Goal: Find specific page/section: Find specific page/section

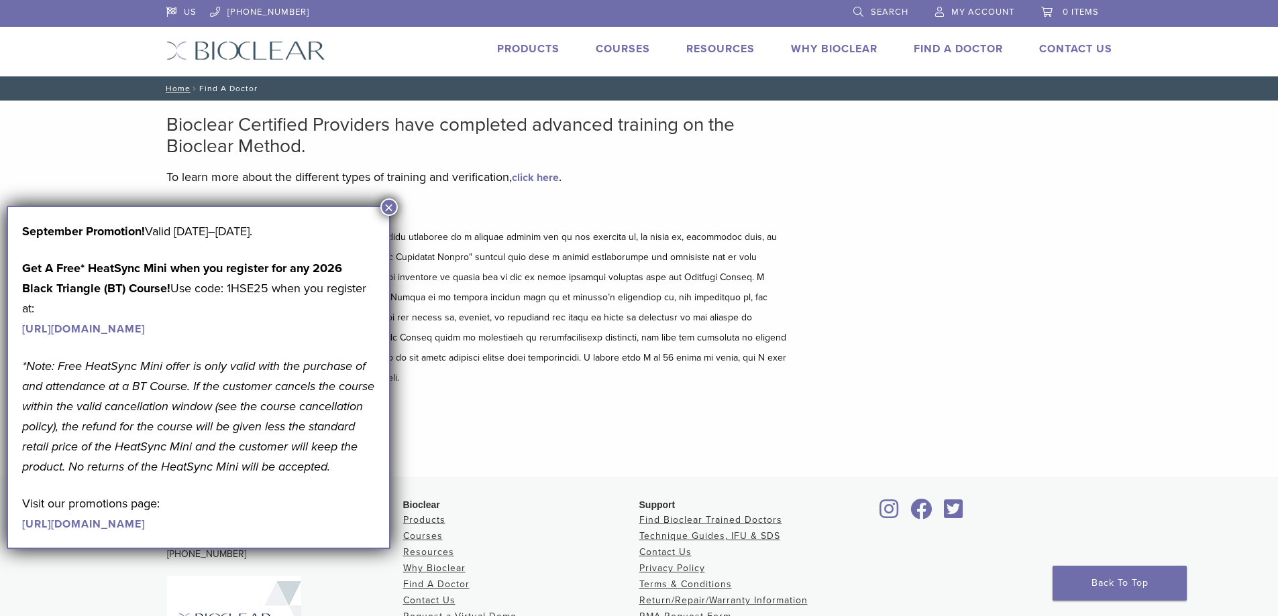
click at [388, 204] on button "×" at bounding box center [388, 207] width 17 height 17
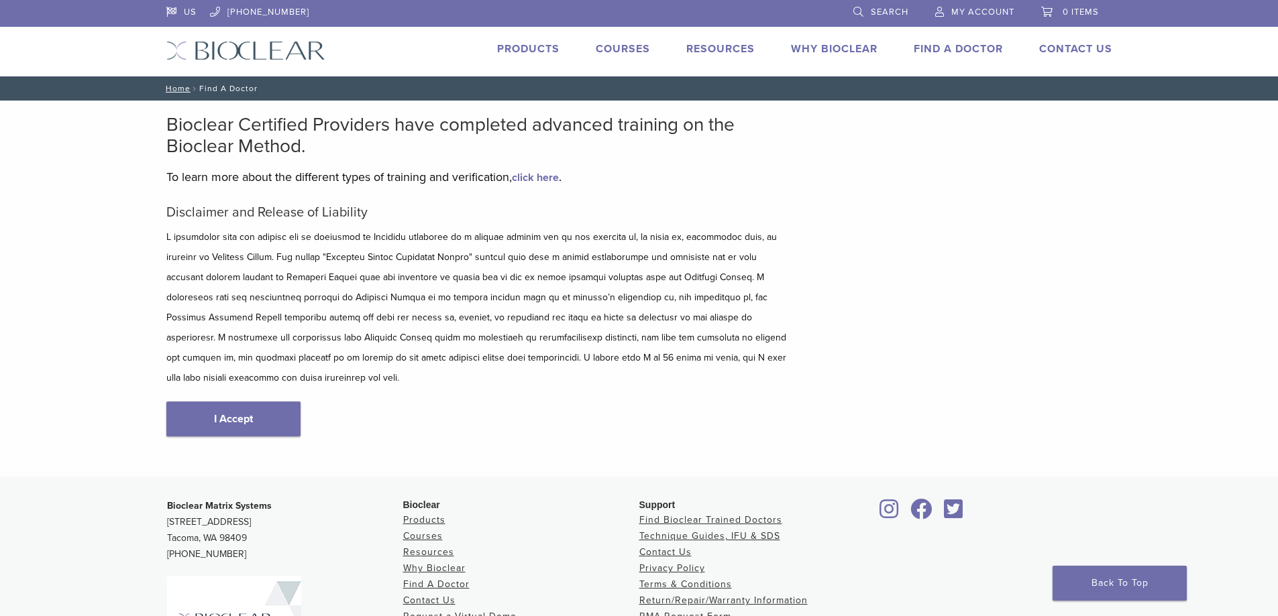
click at [990, 52] on link "Find A Doctor" at bounding box center [958, 48] width 89 height 13
click at [260, 402] on link "I Accept" at bounding box center [233, 419] width 134 height 35
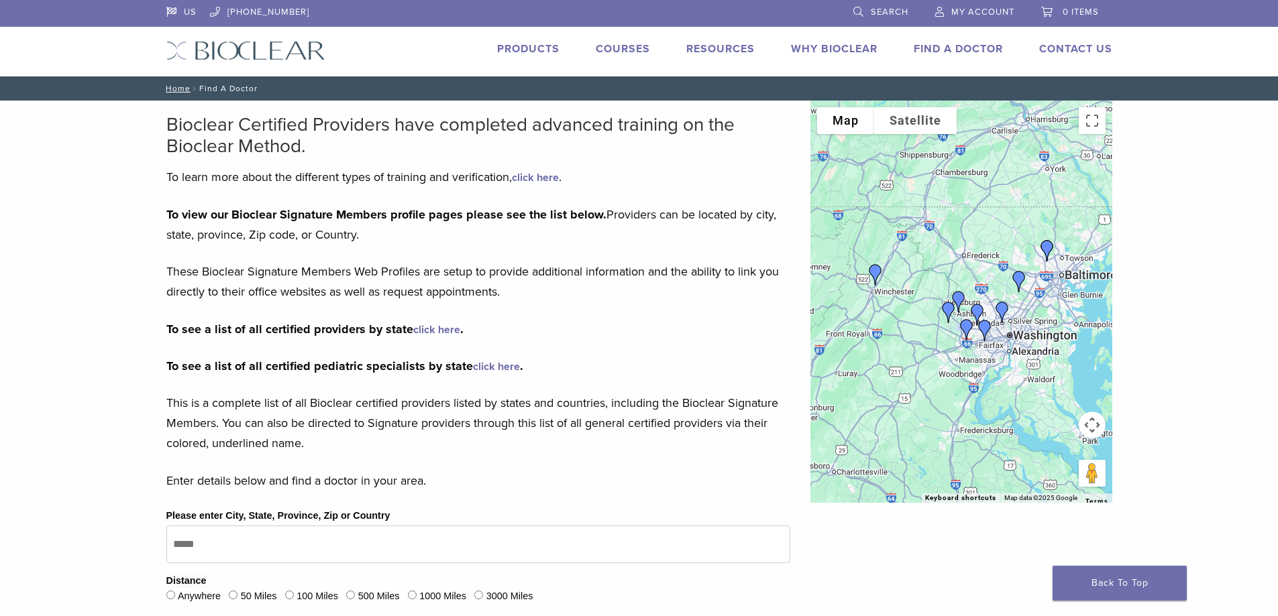
scroll to position [402, 0]
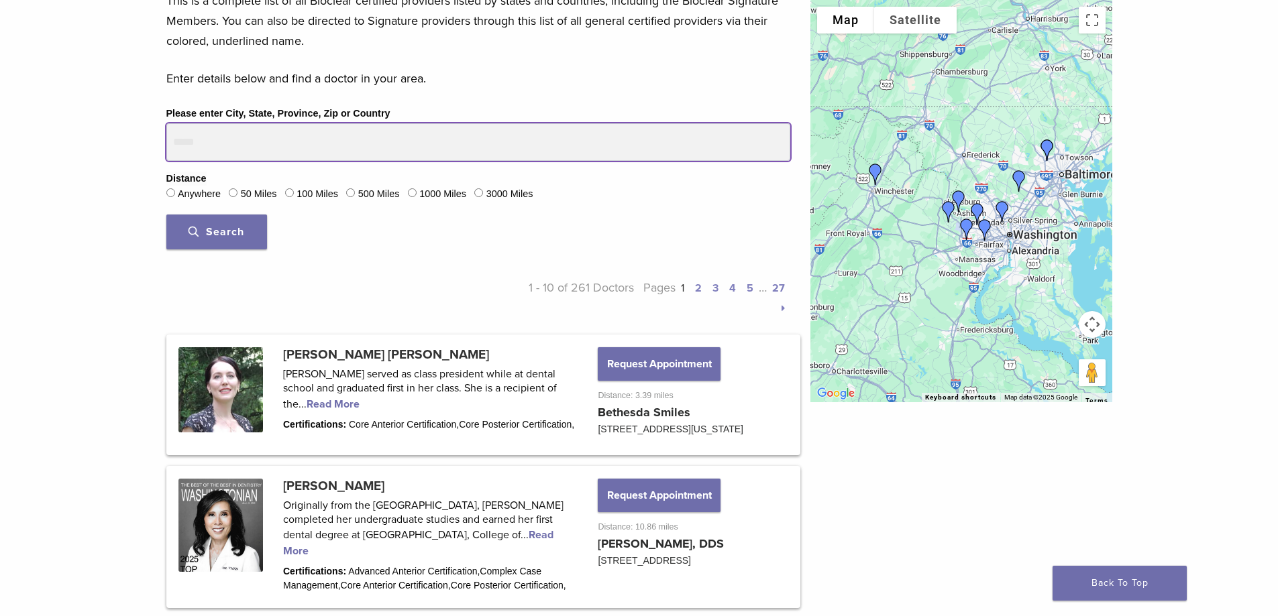
click at [408, 145] on input "Please enter City, State, Province, Zip or Country" at bounding box center [478, 142] width 624 height 38
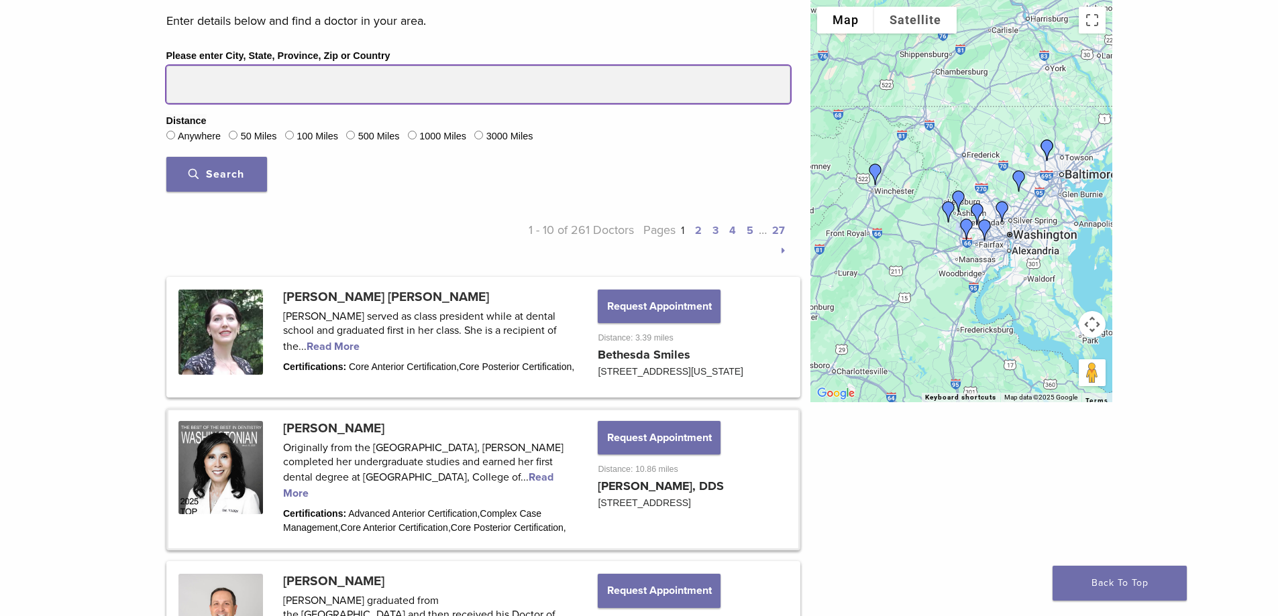
scroll to position [537, 0]
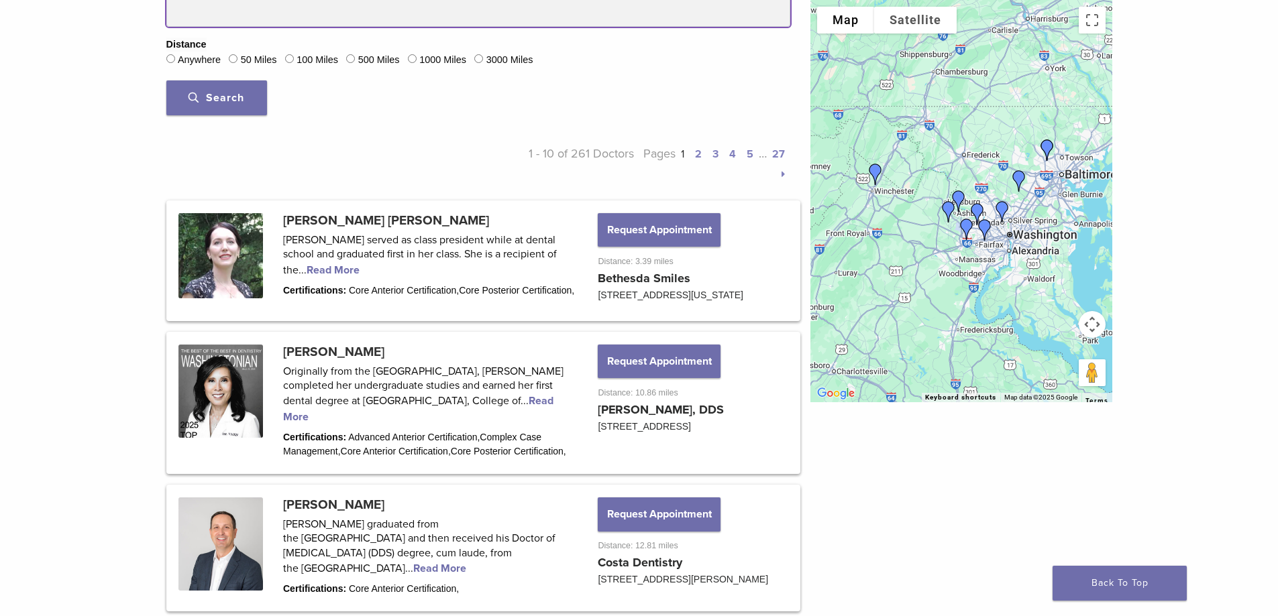
click at [329, 17] on input "Please enter City, State, Province, Zip or Country" at bounding box center [478, 8] width 624 height 38
click at [166, 80] on button "Search" at bounding box center [216, 97] width 101 height 35
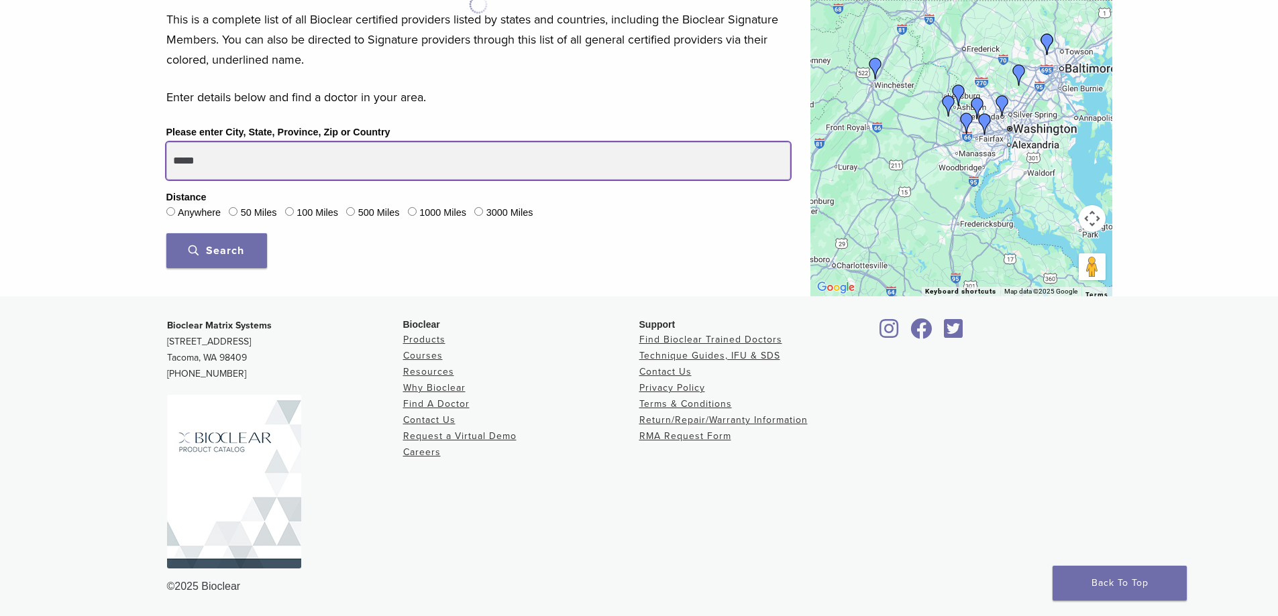
scroll to position [384, 0]
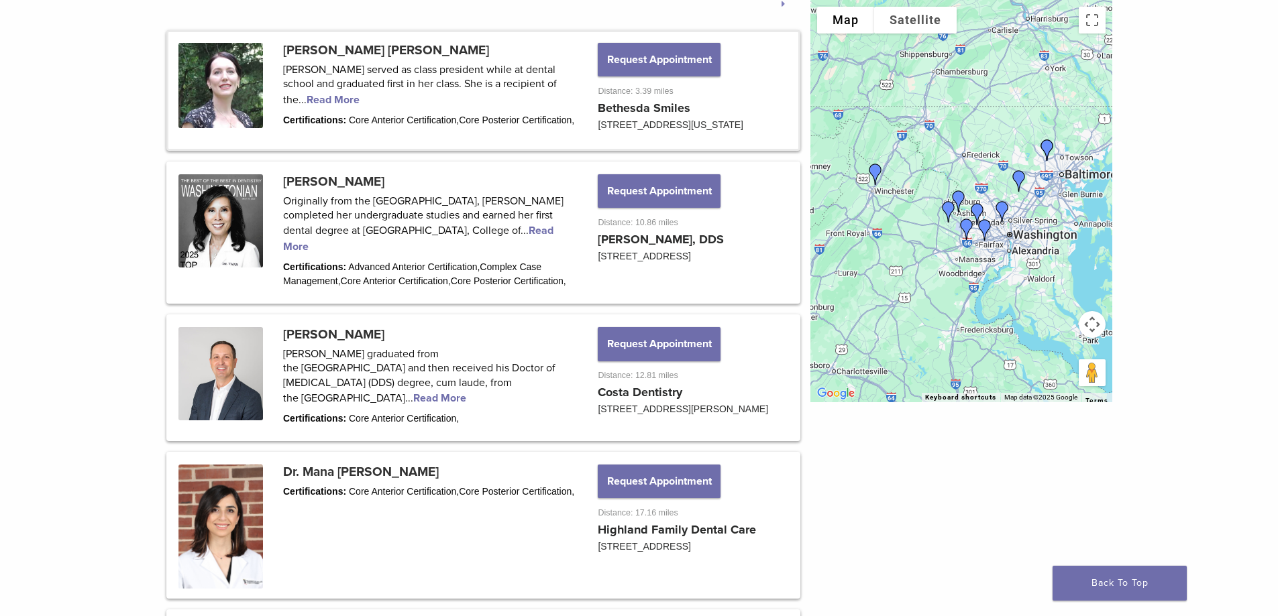
scroll to position [537, 0]
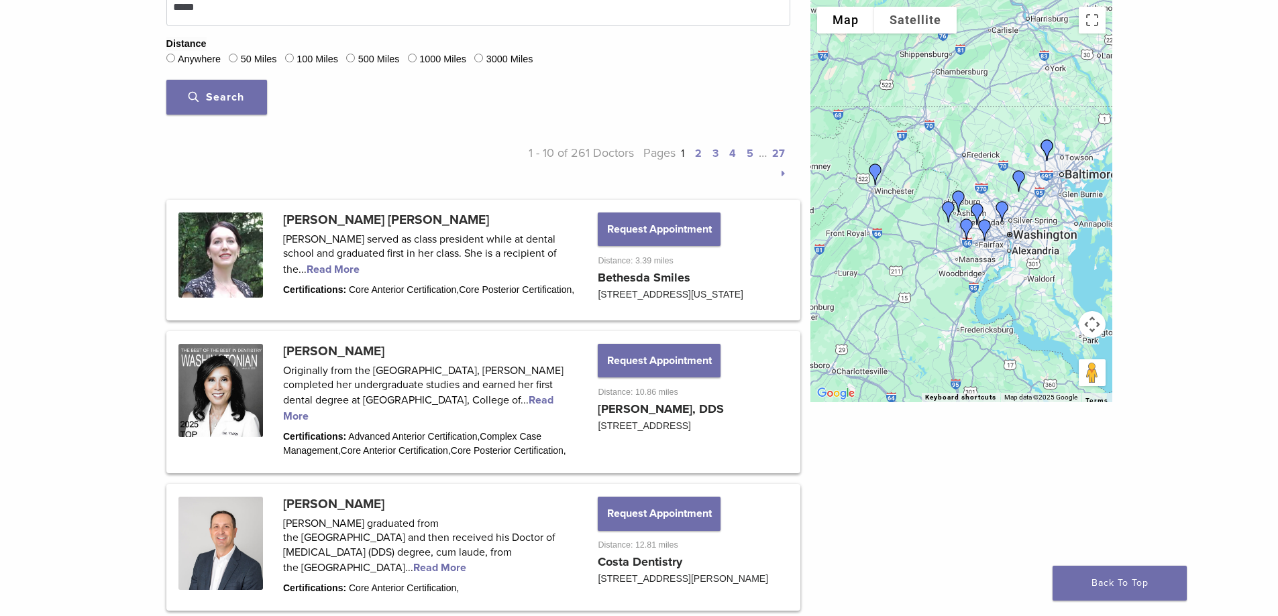
click at [702, 153] on p "Pages 1 2 3 4 5 … 27" at bounding box center [712, 163] width 156 height 40
click at [696, 151] on link "2" at bounding box center [698, 153] width 7 height 13
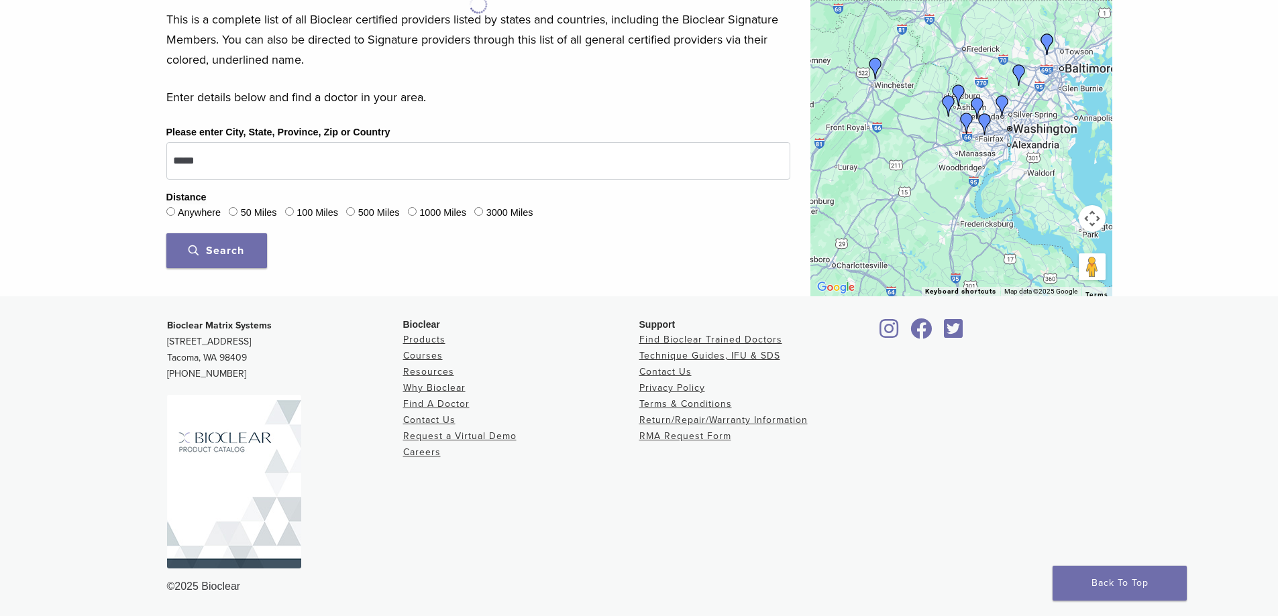
scroll to position [384, 0]
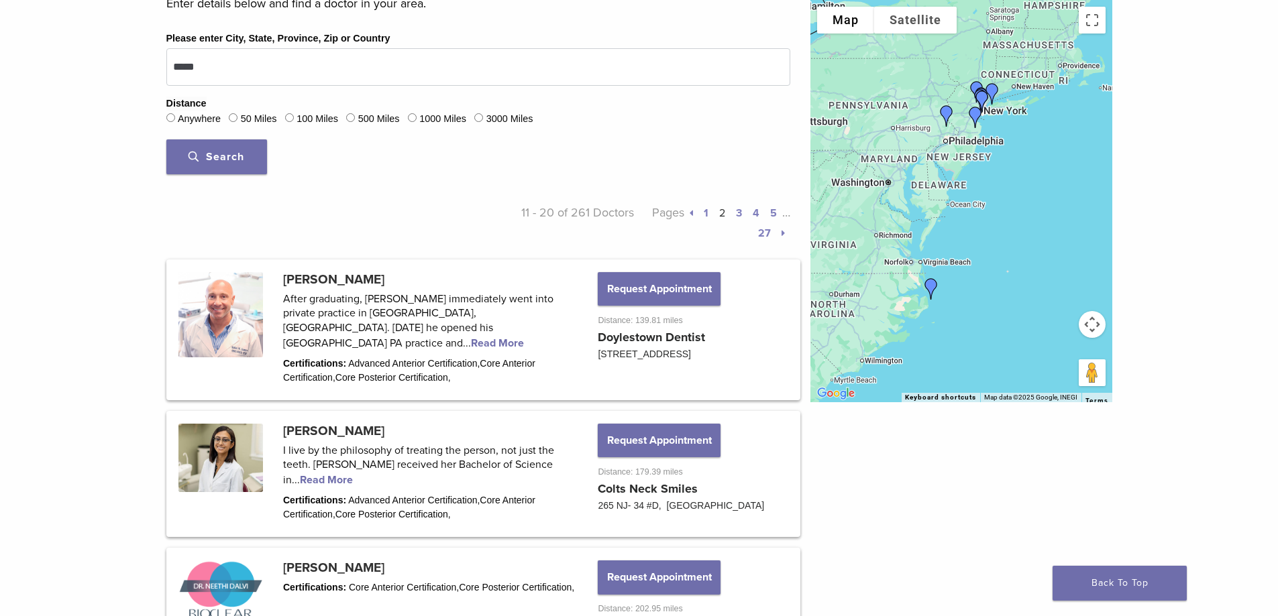
scroll to position [336, 0]
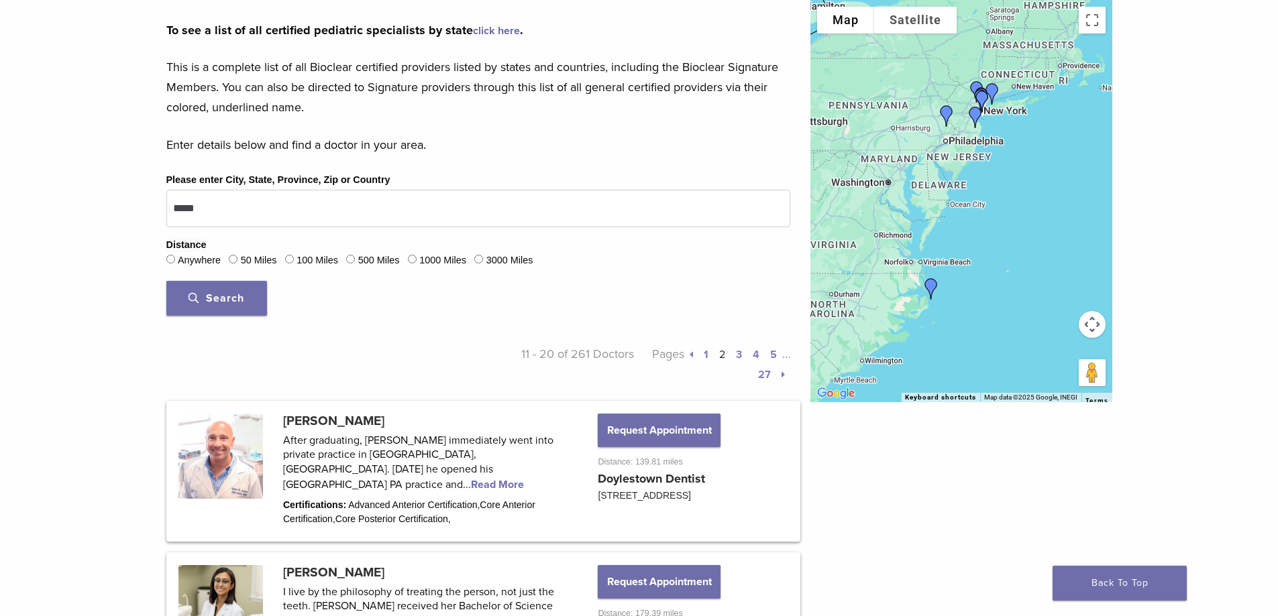
click at [740, 352] on link "3" at bounding box center [739, 354] width 6 height 13
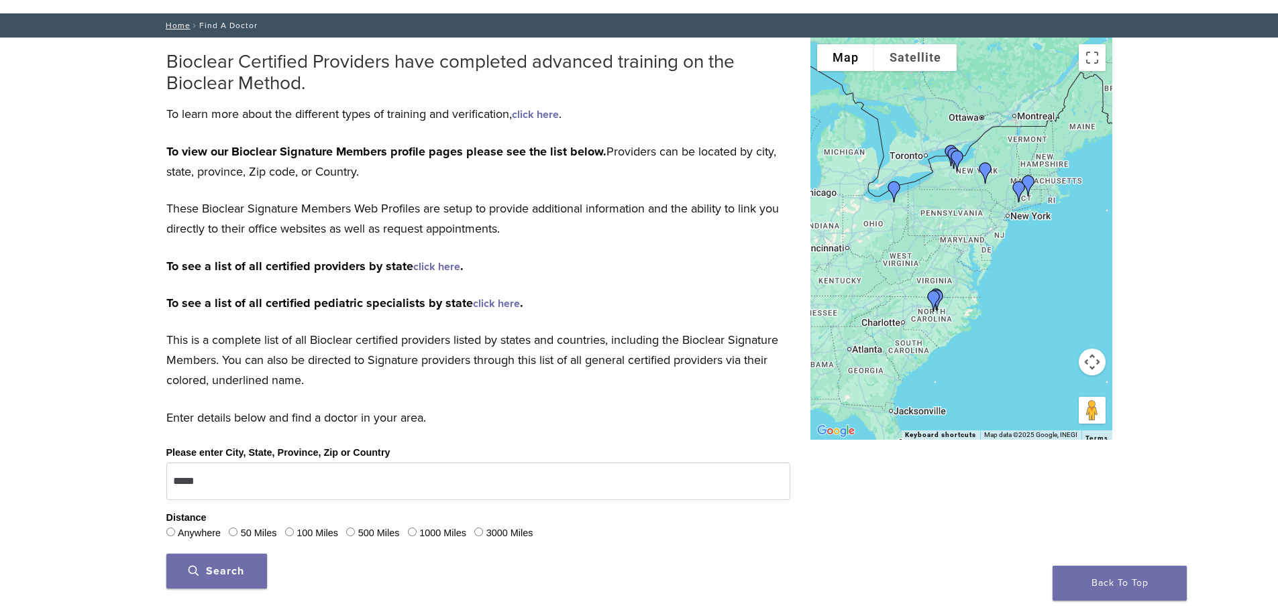
scroll to position [269, 0]
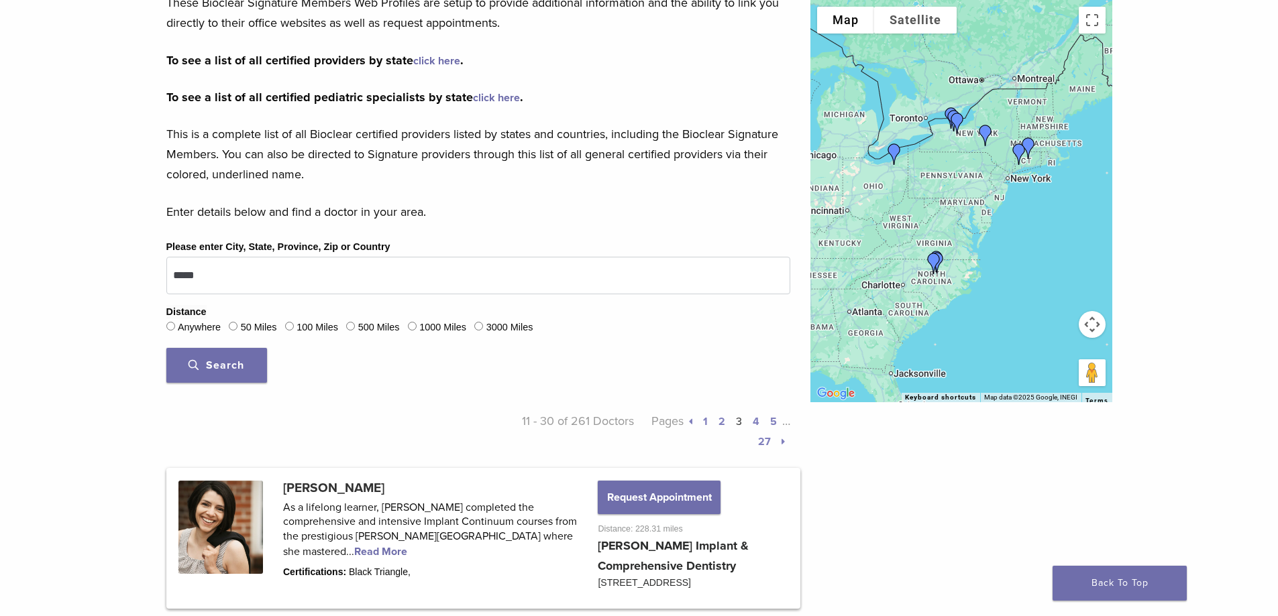
click at [756, 421] on link "4" at bounding box center [756, 421] width 7 height 13
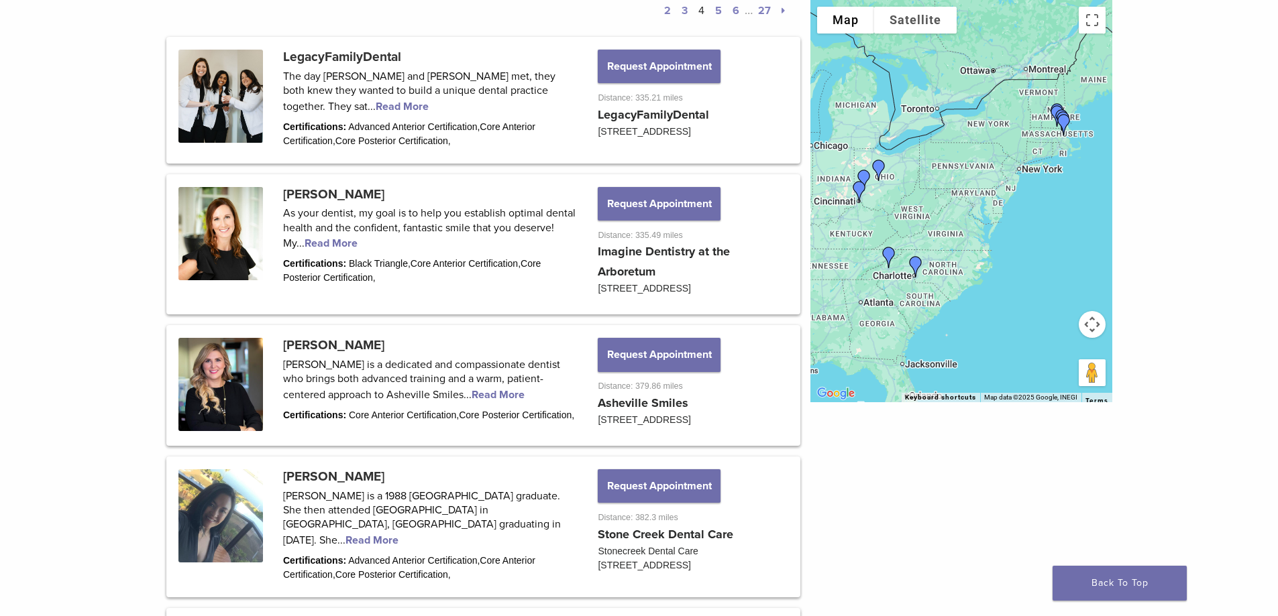
scroll to position [430, 0]
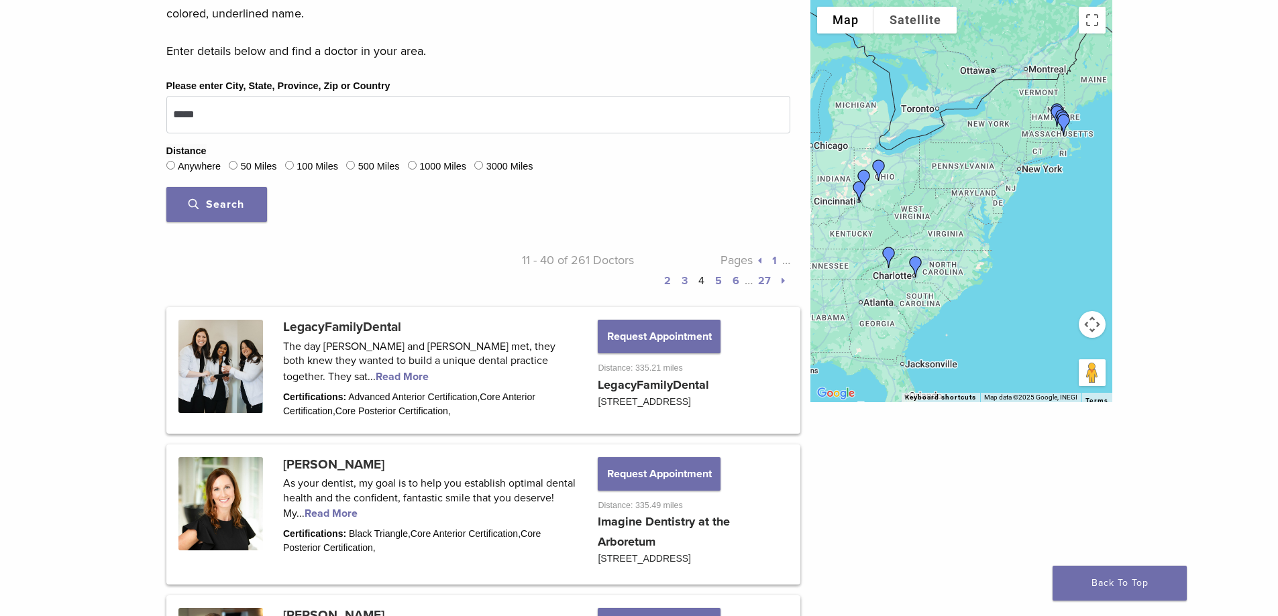
click at [717, 280] on link "5" at bounding box center [718, 280] width 7 height 13
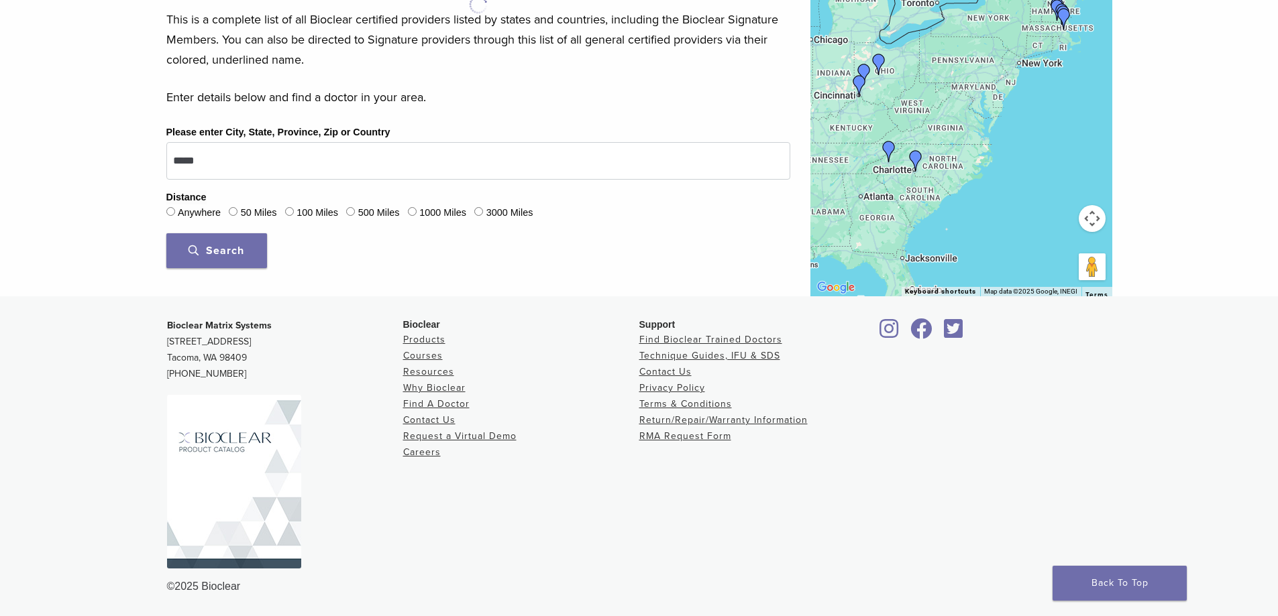
scroll to position [384, 0]
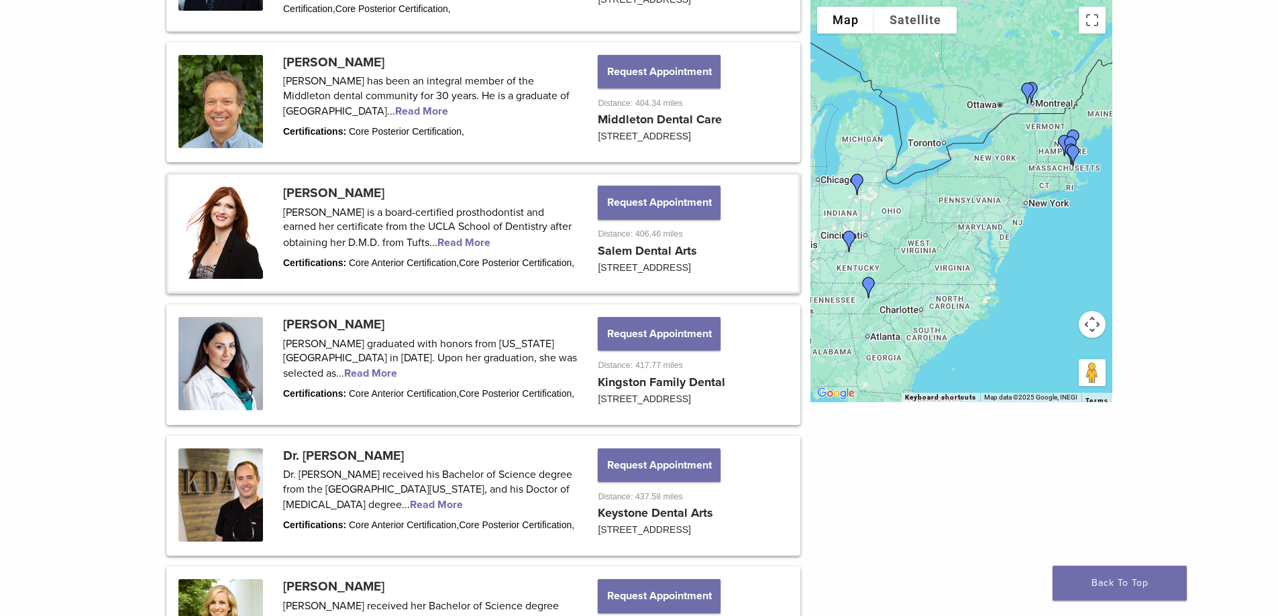
scroll to position [497, 0]
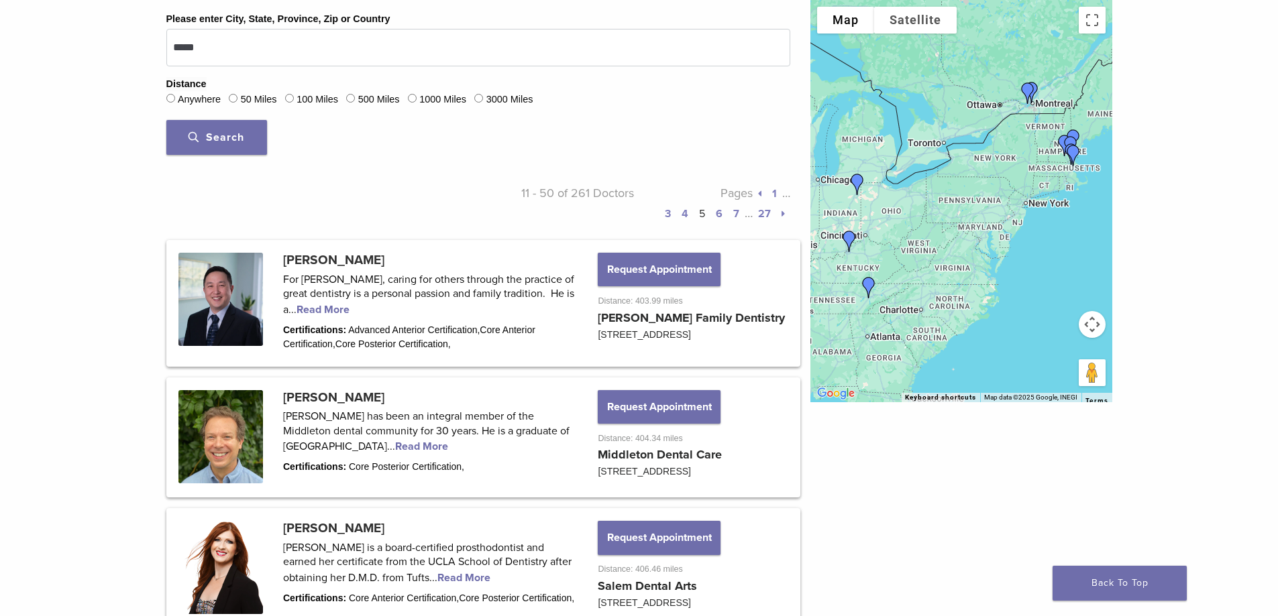
click at [715, 214] on p "Pages 1 … 3 4 5 6 7 … 27" at bounding box center [712, 203] width 156 height 40
click at [720, 218] on link "6" at bounding box center [719, 213] width 7 height 13
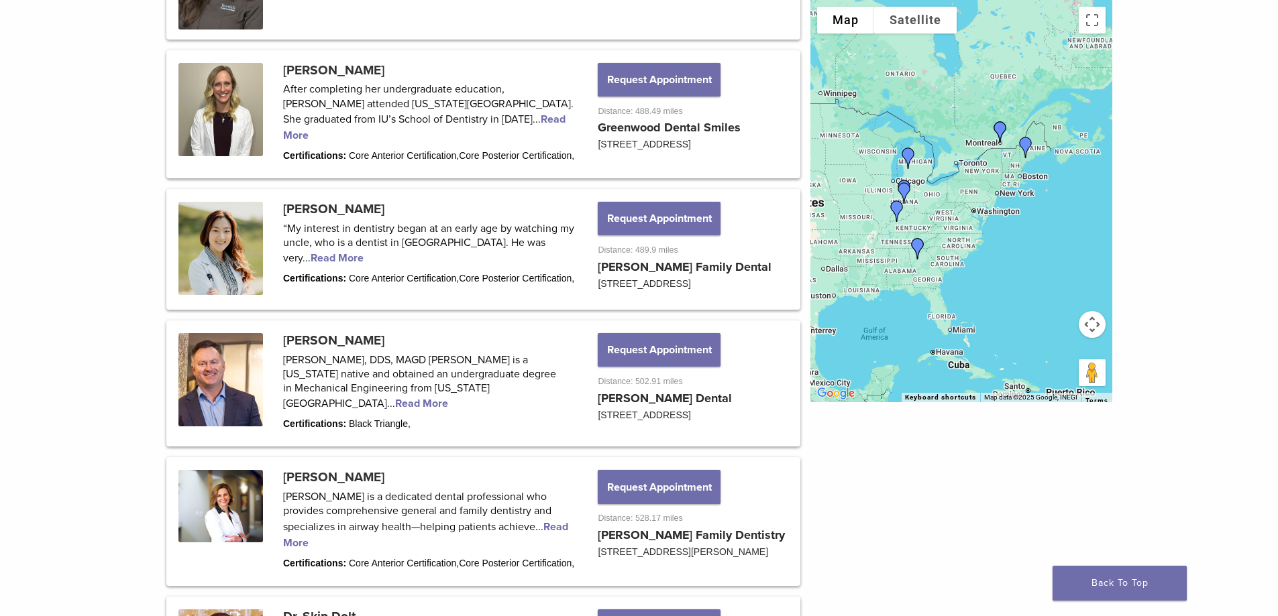
scroll to position [631, 0]
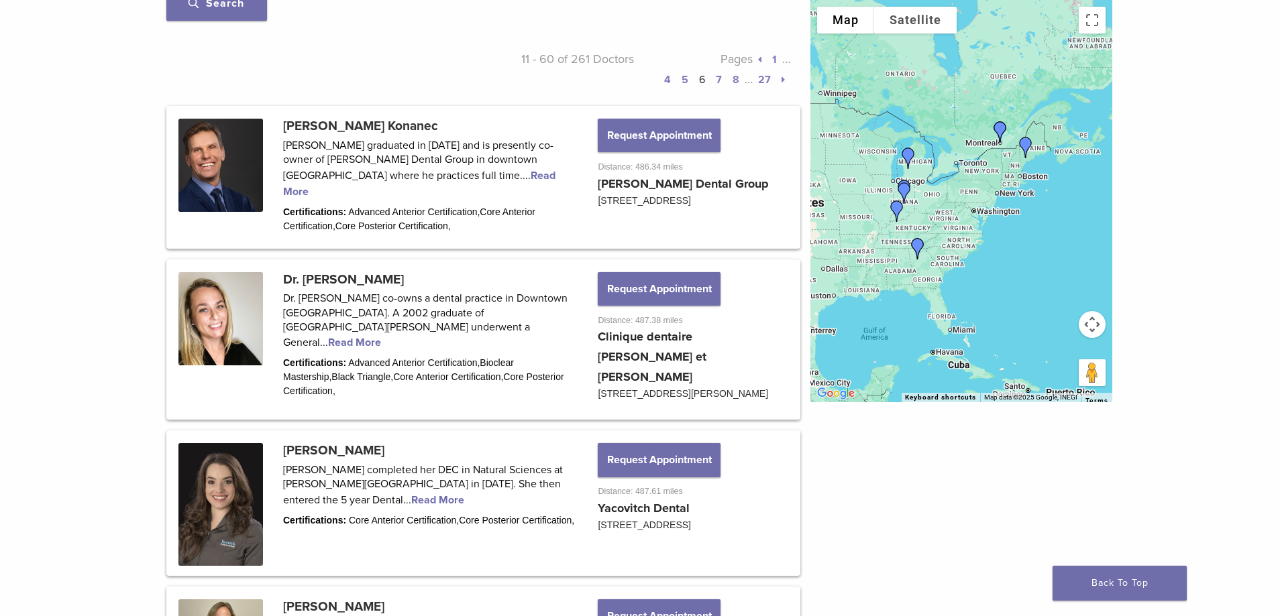
click at [718, 81] on link "7" at bounding box center [719, 79] width 6 height 13
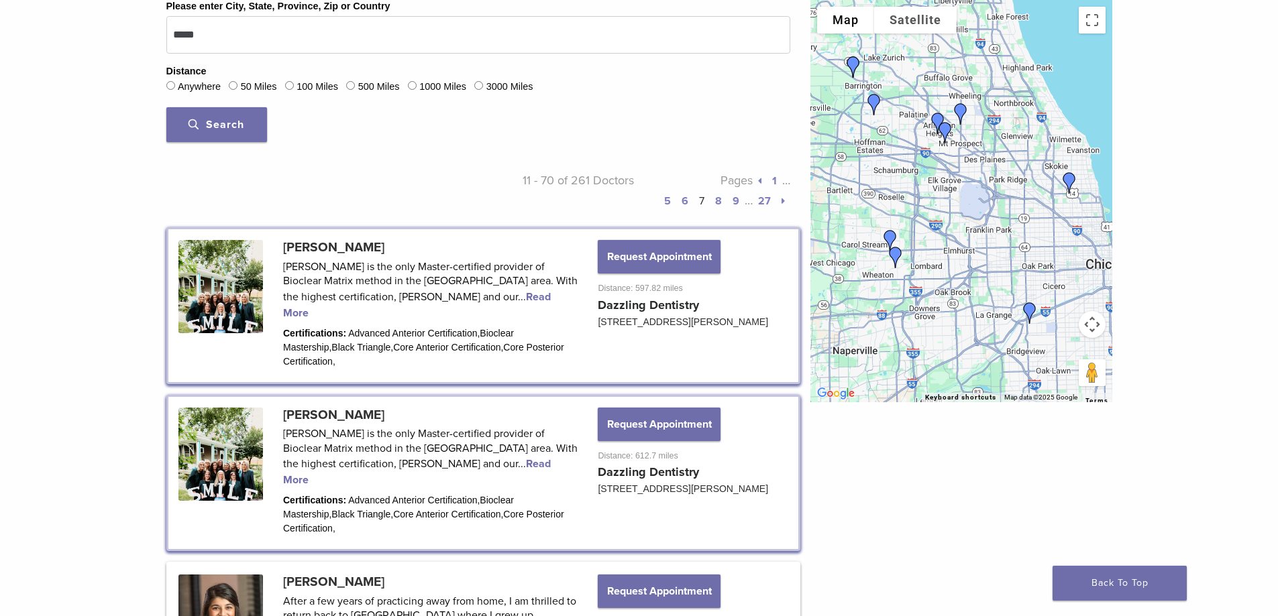
scroll to position [296, 0]
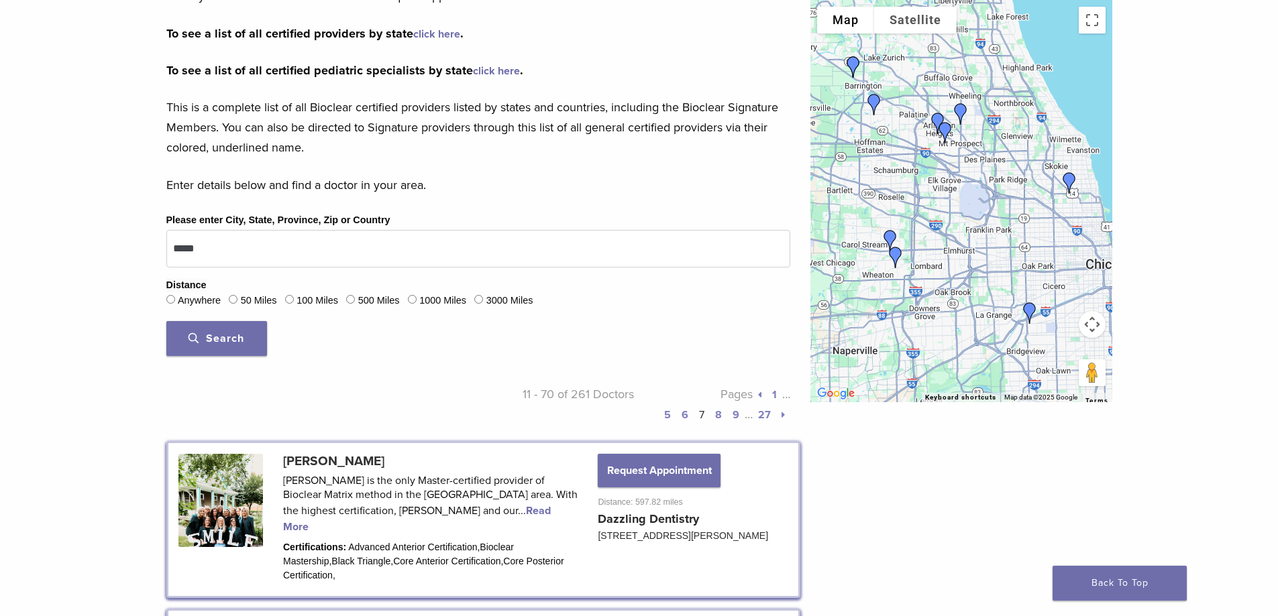
click at [719, 412] on link "8" at bounding box center [718, 414] width 7 height 13
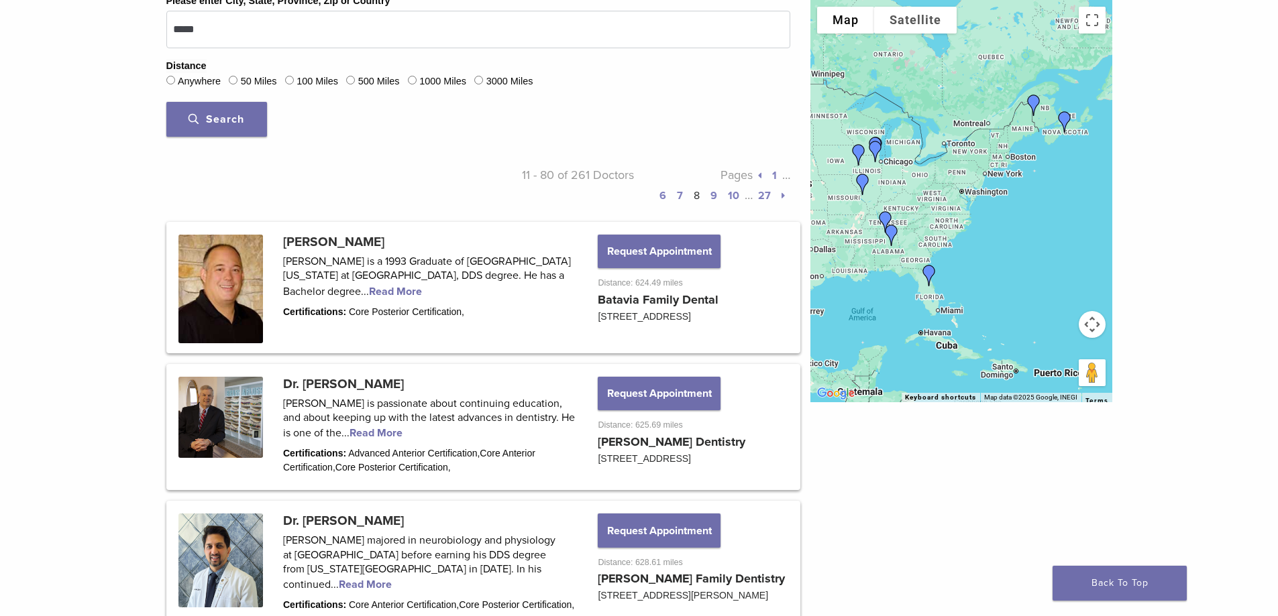
scroll to position [497, 0]
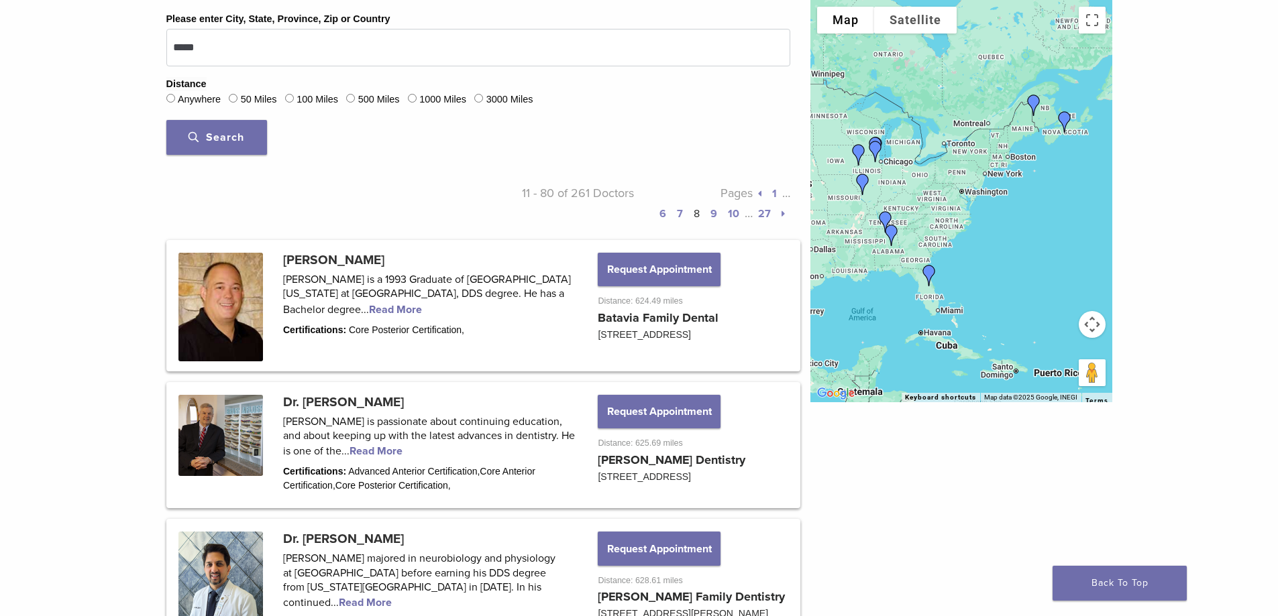
click at [712, 210] on link "9" at bounding box center [713, 213] width 7 height 13
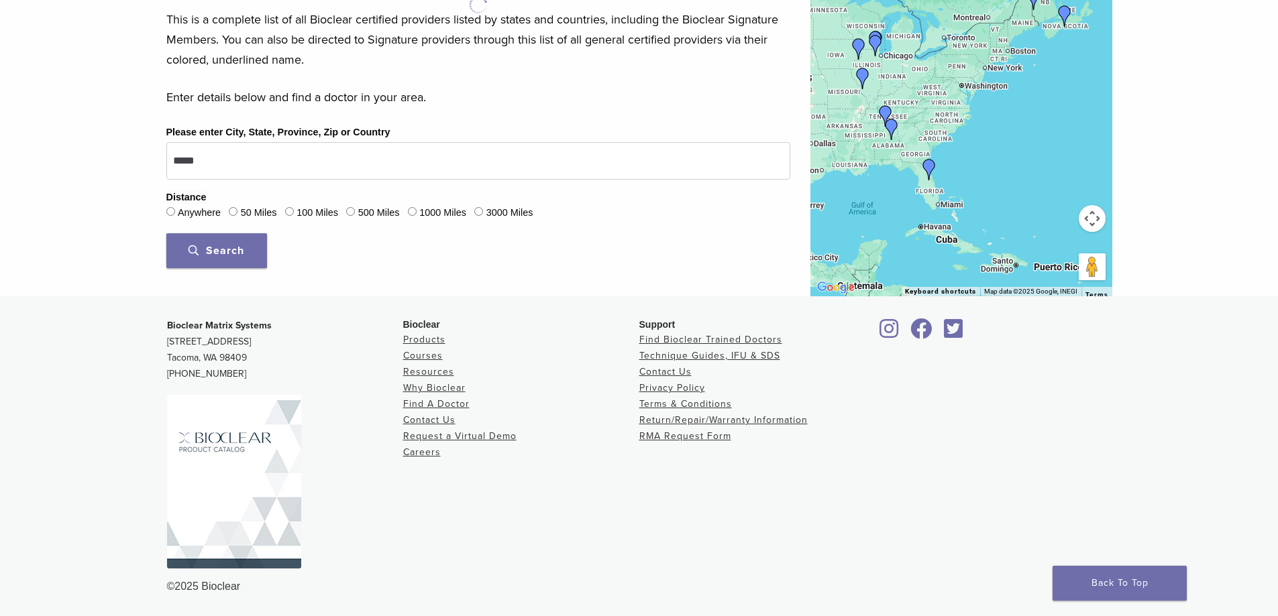
scroll to position [384, 0]
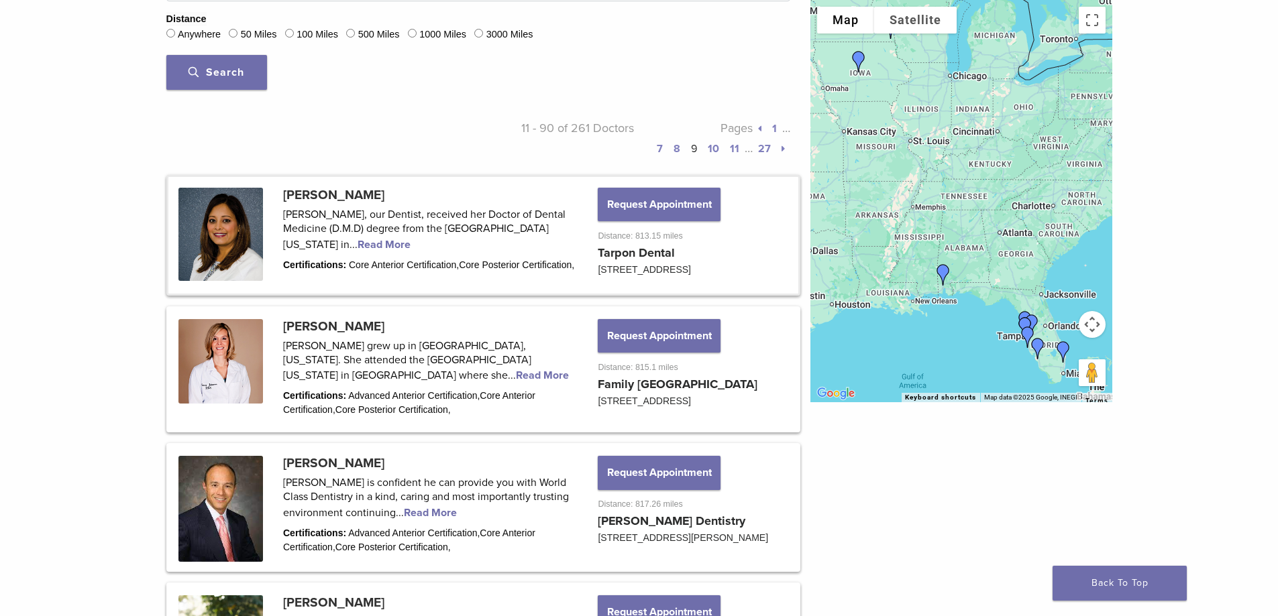
scroll to position [363, 0]
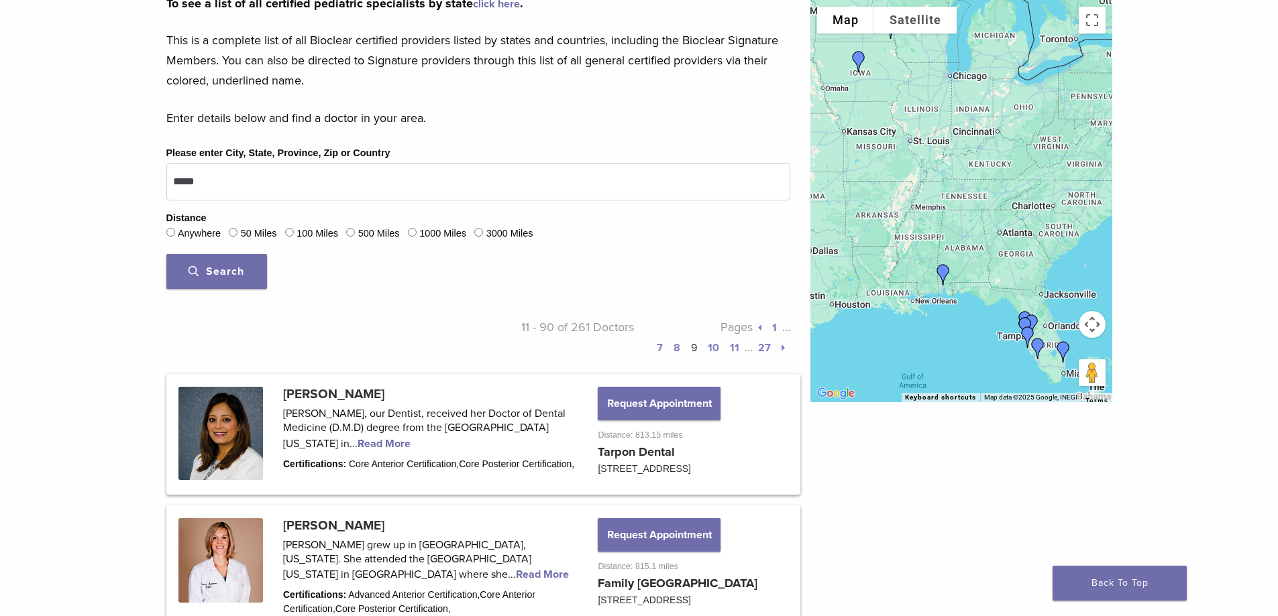
click at [714, 346] on link "10" at bounding box center [713, 347] width 11 height 13
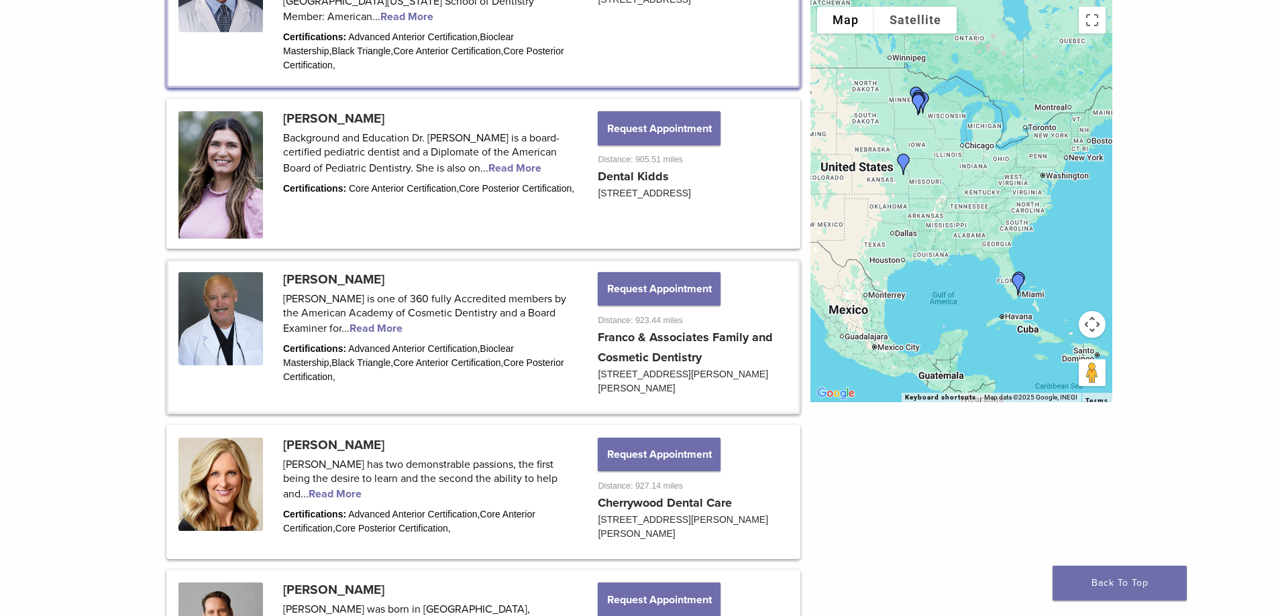
scroll to position [564, 0]
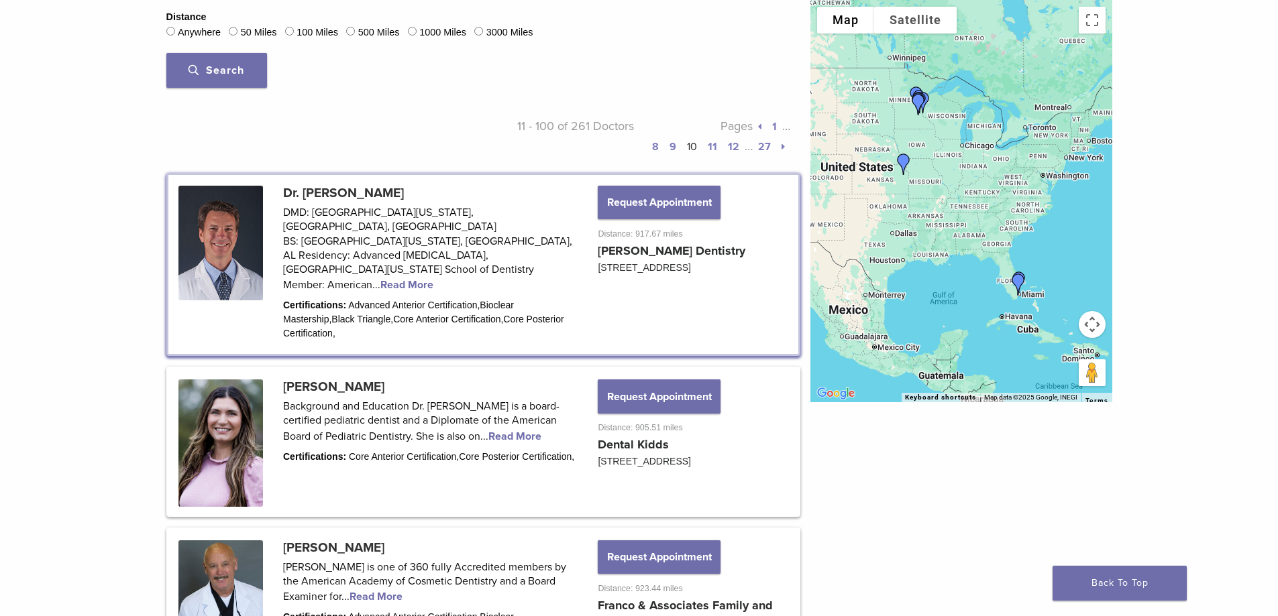
click at [716, 148] on link "11" at bounding box center [712, 146] width 9 height 13
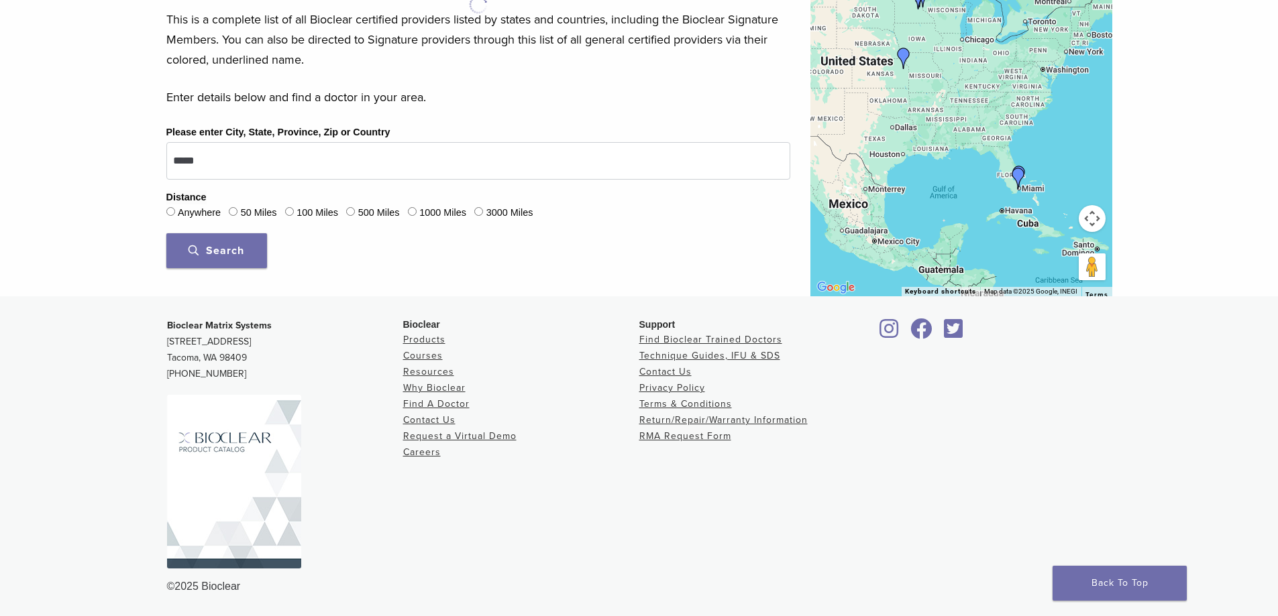
scroll to position [384, 0]
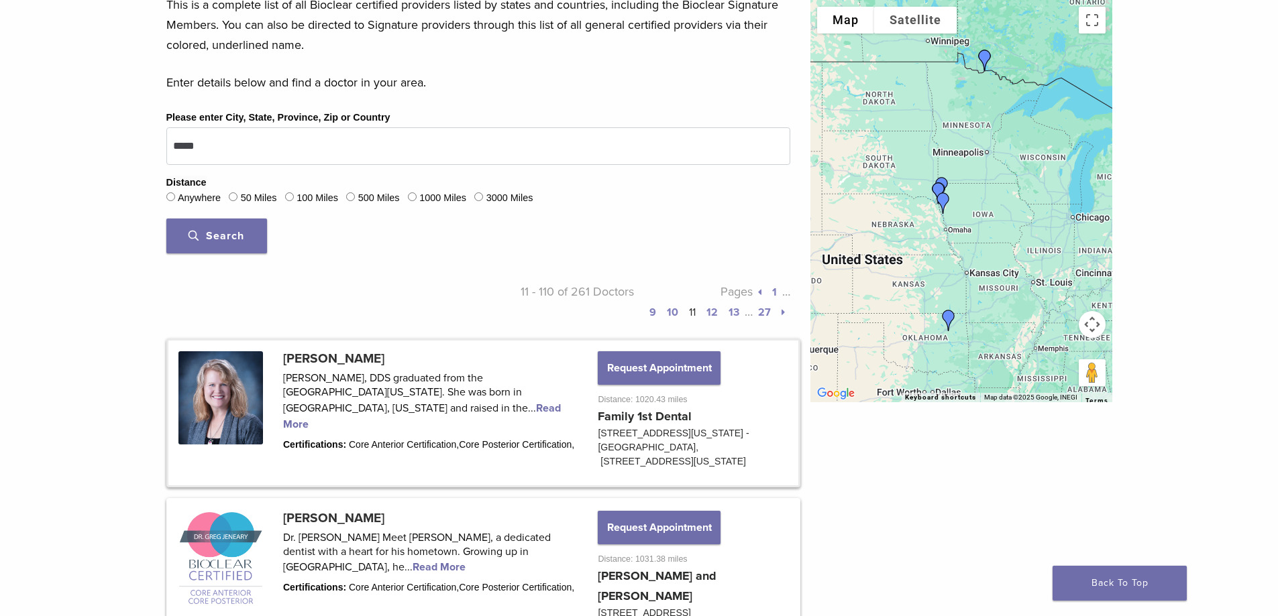
scroll to position [296, 0]
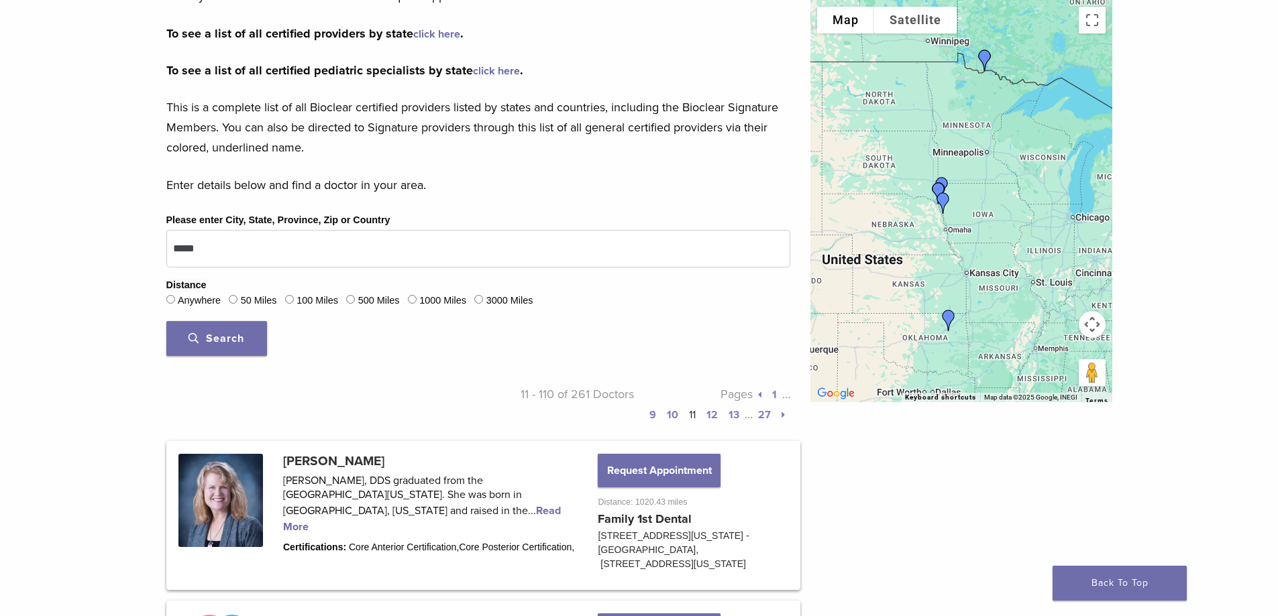
click at [712, 413] on link "12" at bounding box center [711, 414] width 11 height 13
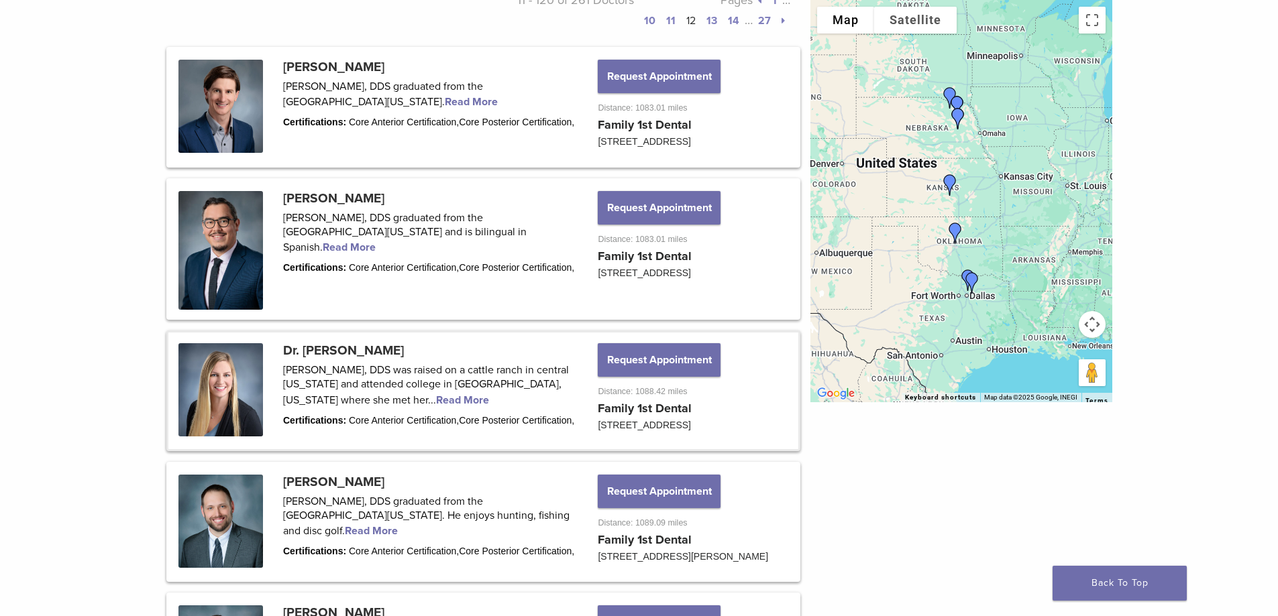
scroll to position [497, 0]
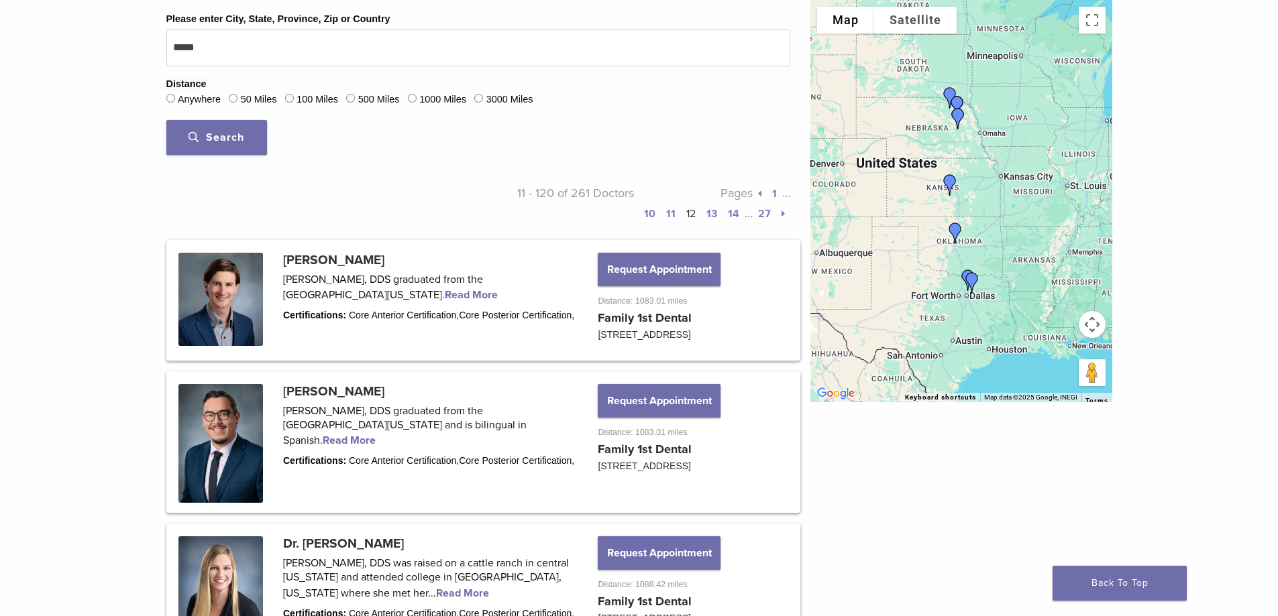
click at [710, 215] on link "13" at bounding box center [711, 213] width 11 height 13
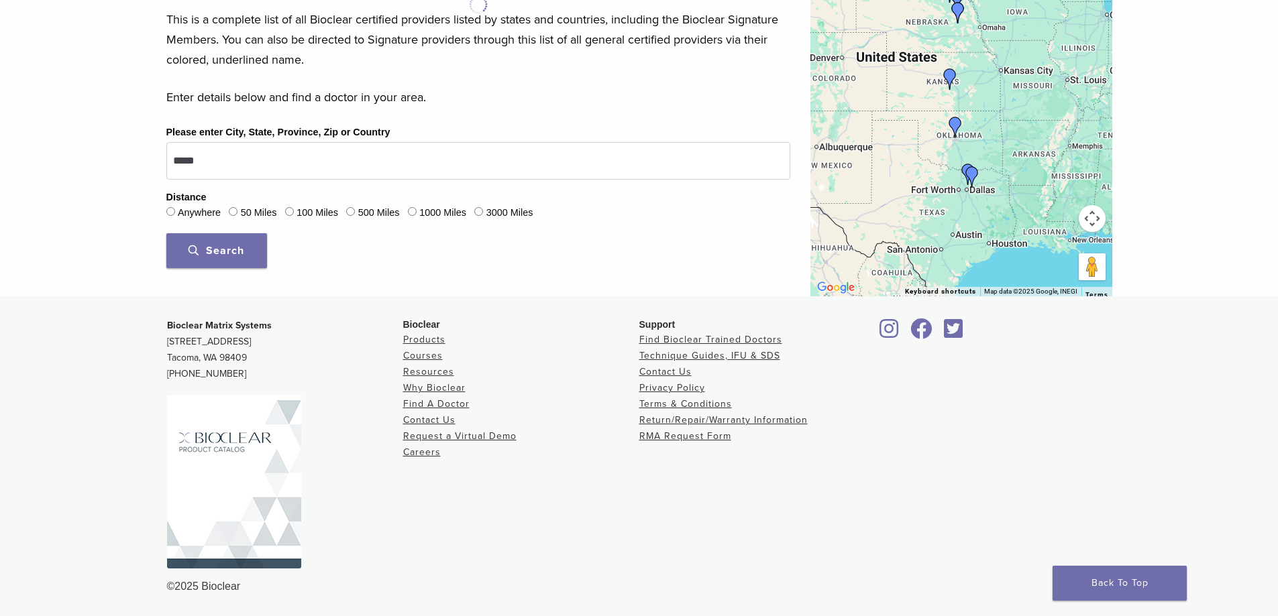
scroll to position [384, 0]
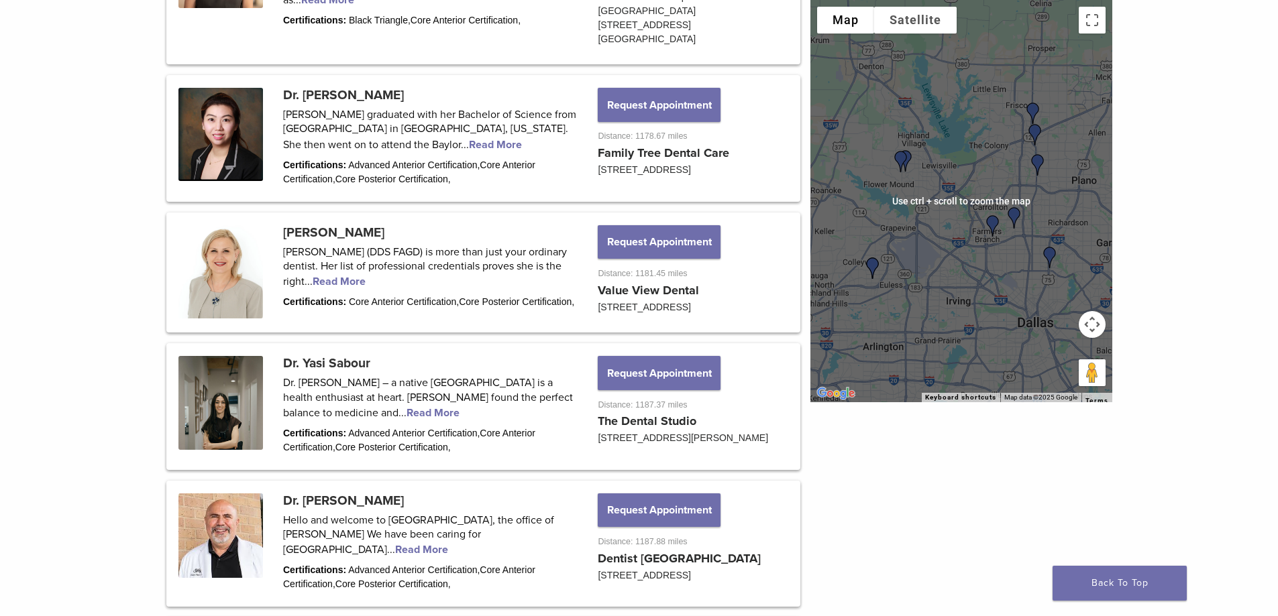
scroll to position [1235, 0]
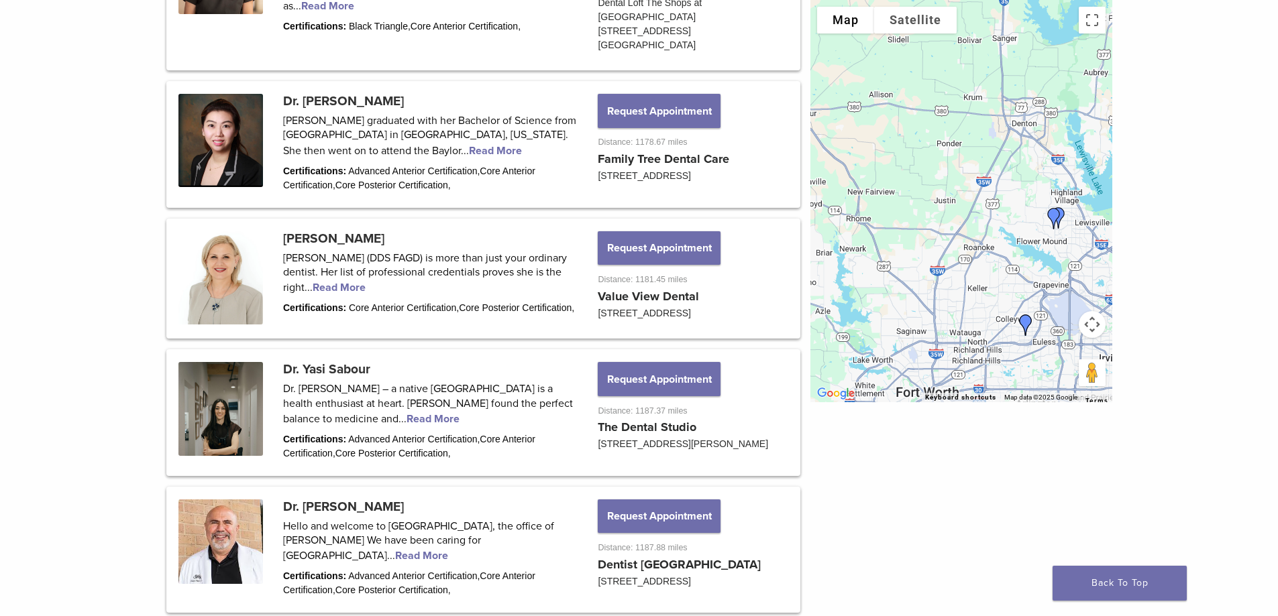
drag, startPoint x: 932, startPoint y: 233, endPoint x: 1117, endPoint y: 296, distance: 196.2
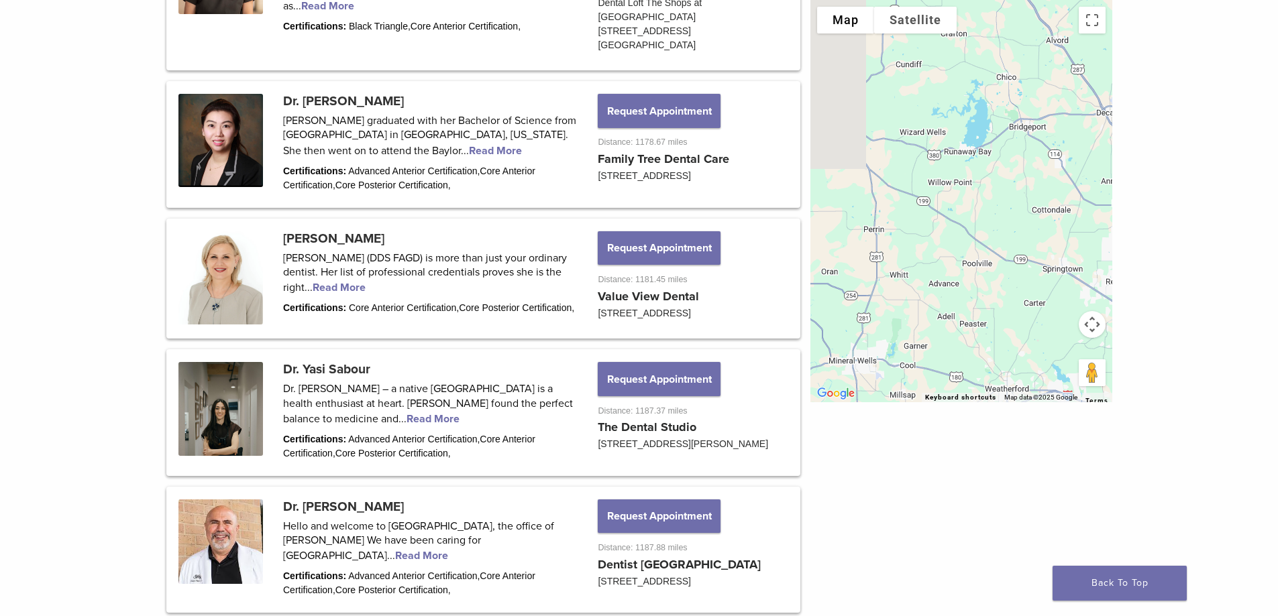
drag, startPoint x: 862, startPoint y: 285, endPoint x: 1166, endPoint y: 280, distance: 303.9
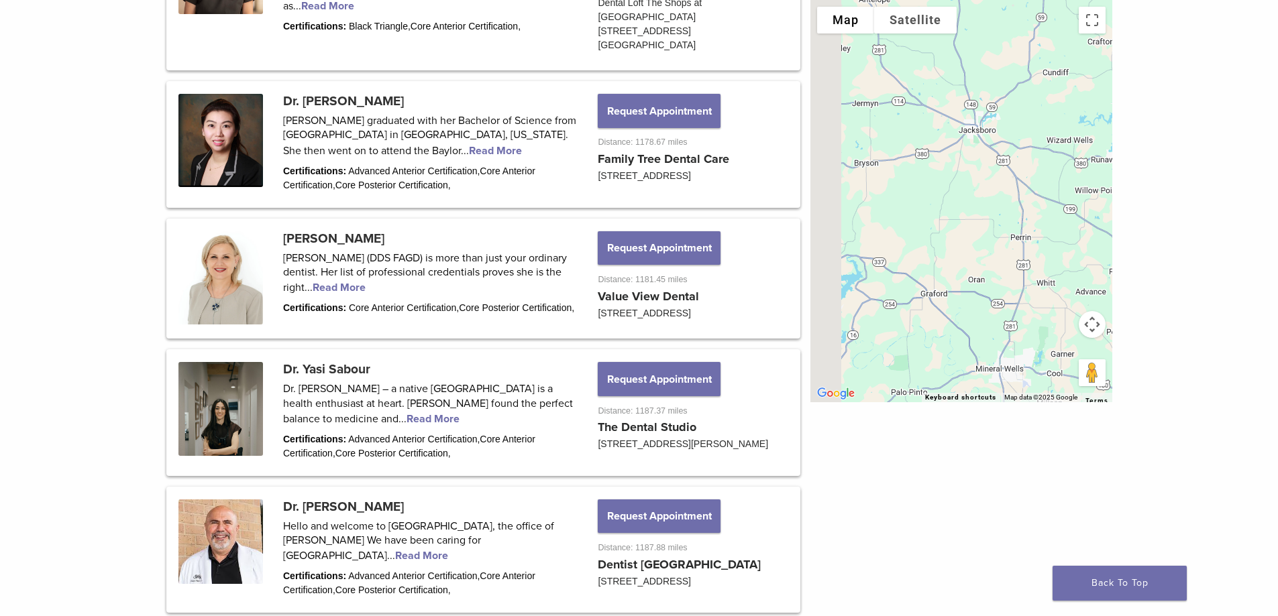
drag, startPoint x: 966, startPoint y: 288, endPoint x: 1074, endPoint y: 311, distance: 111.0
click at [1074, 311] on div at bounding box center [961, 201] width 302 height 402
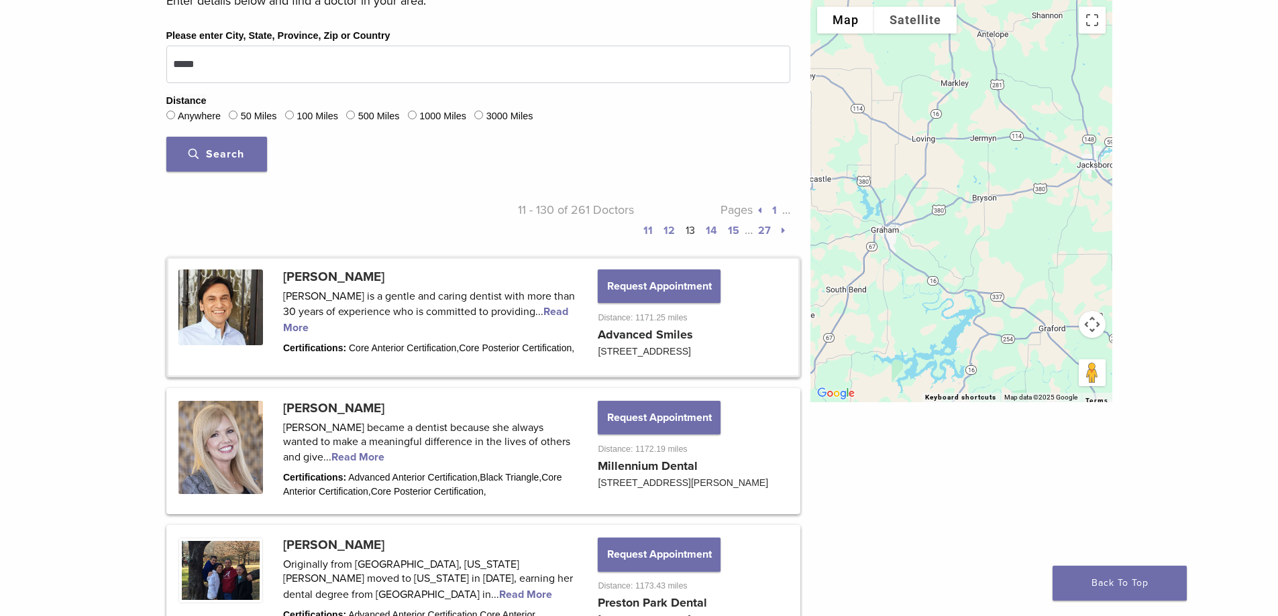
scroll to position [162, 0]
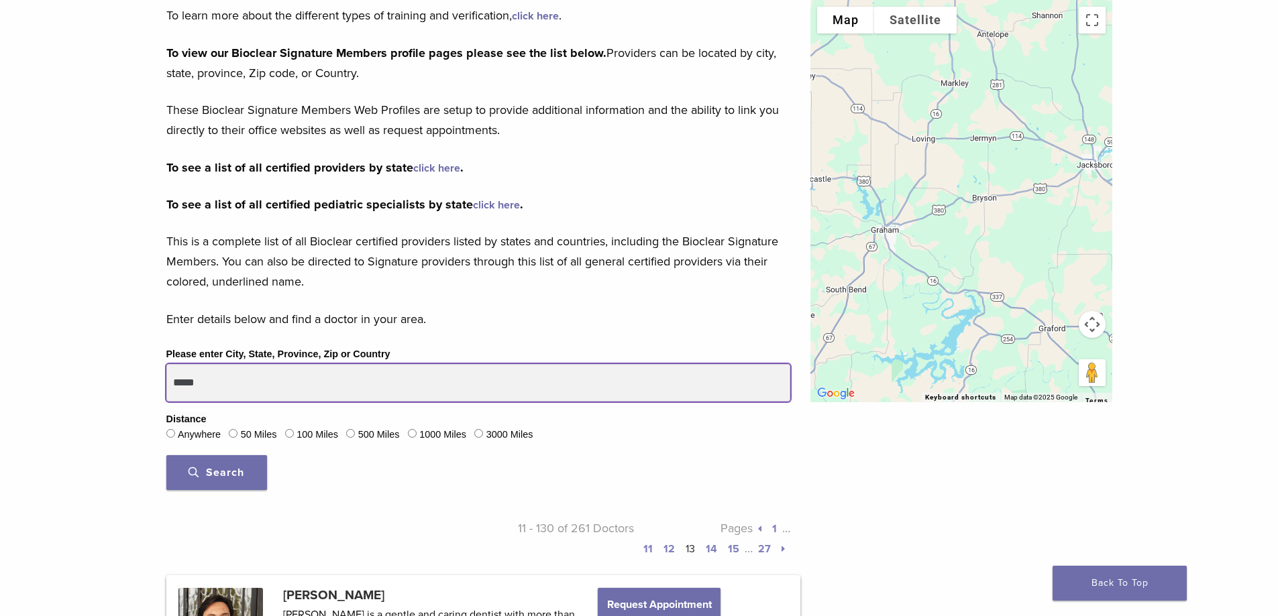
click at [274, 390] on input "*****" at bounding box center [478, 383] width 624 height 38
click at [275, 390] on input "*****" at bounding box center [478, 383] width 624 height 38
type input "**********"
click at [166, 455] on button "Search" at bounding box center [216, 472] width 101 height 35
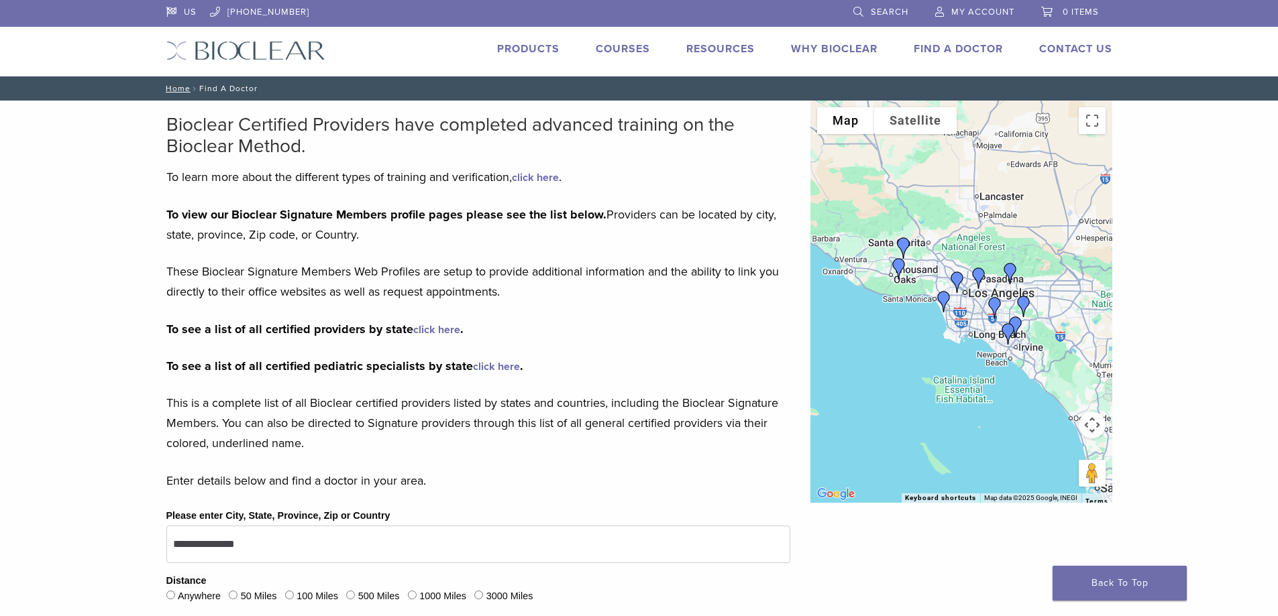
click at [450, 331] on link "click here" at bounding box center [436, 329] width 47 height 13
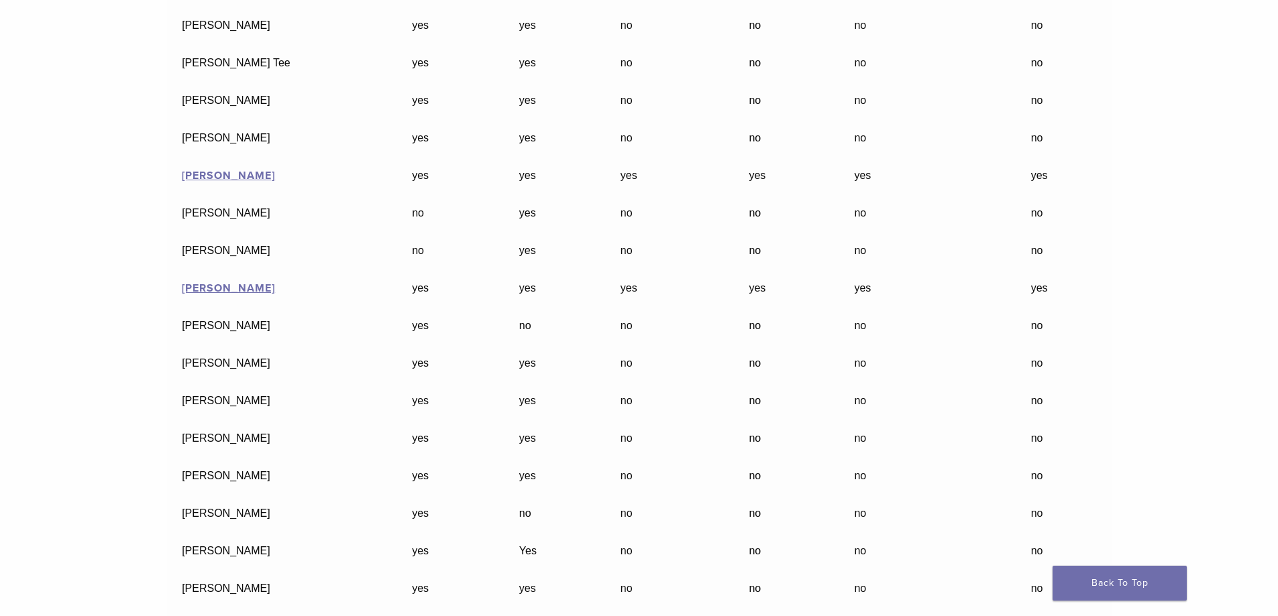
scroll to position [28026, 0]
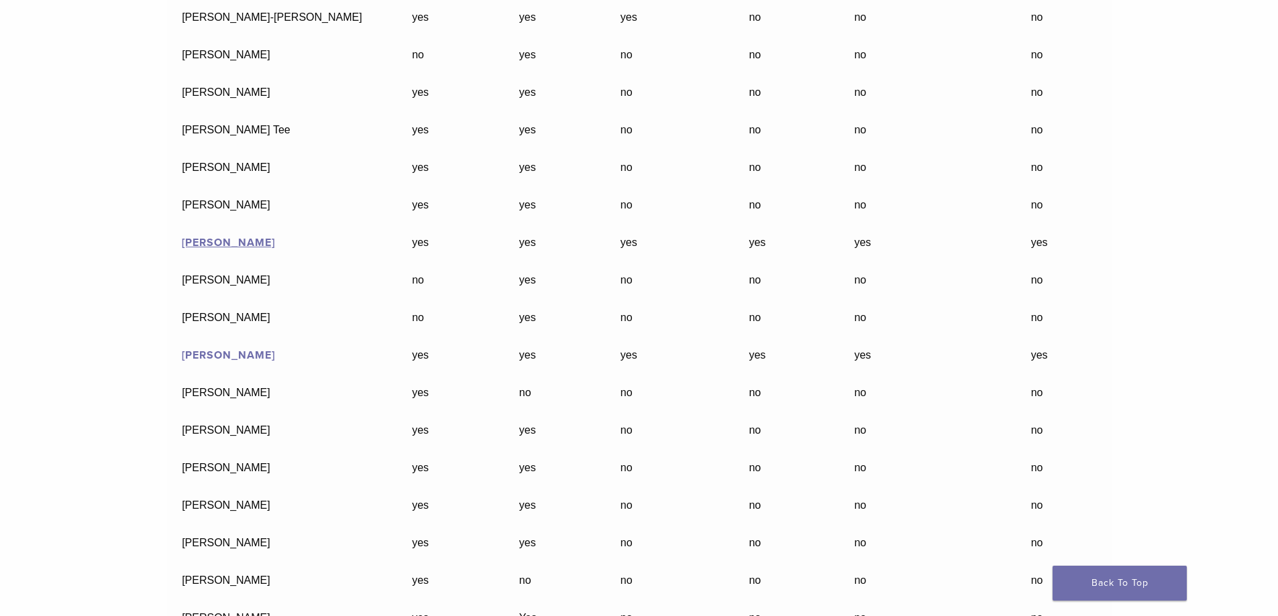
click at [224, 349] on link "[PERSON_NAME]" at bounding box center [228, 355] width 93 height 13
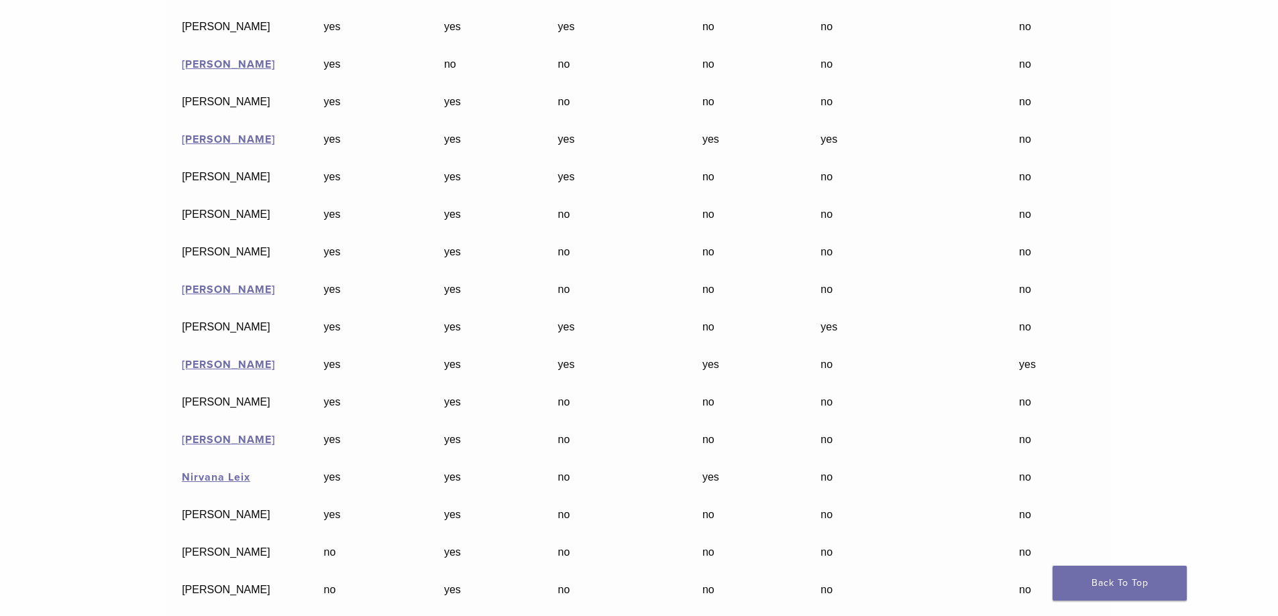
scroll to position [11196, 0]
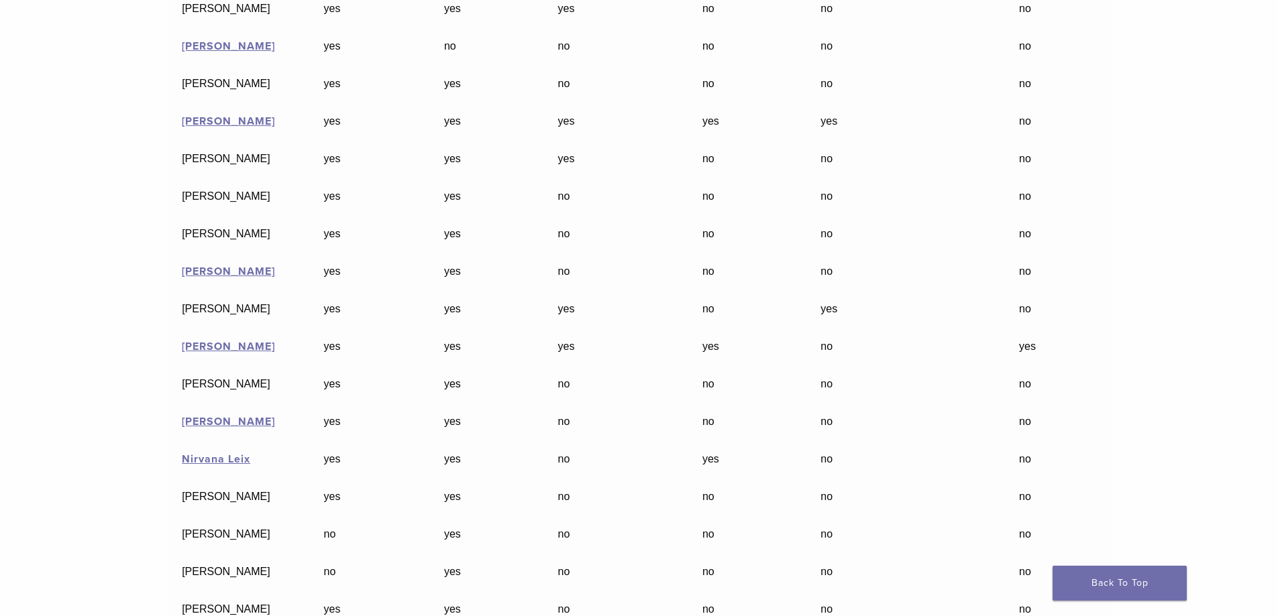
drag, startPoint x: 135, startPoint y: 337, endPoint x: 174, endPoint y: 344, distance: 39.5
click at [174, 344] on td "[PERSON_NAME]" at bounding box center [238, 347] width 142 height 38
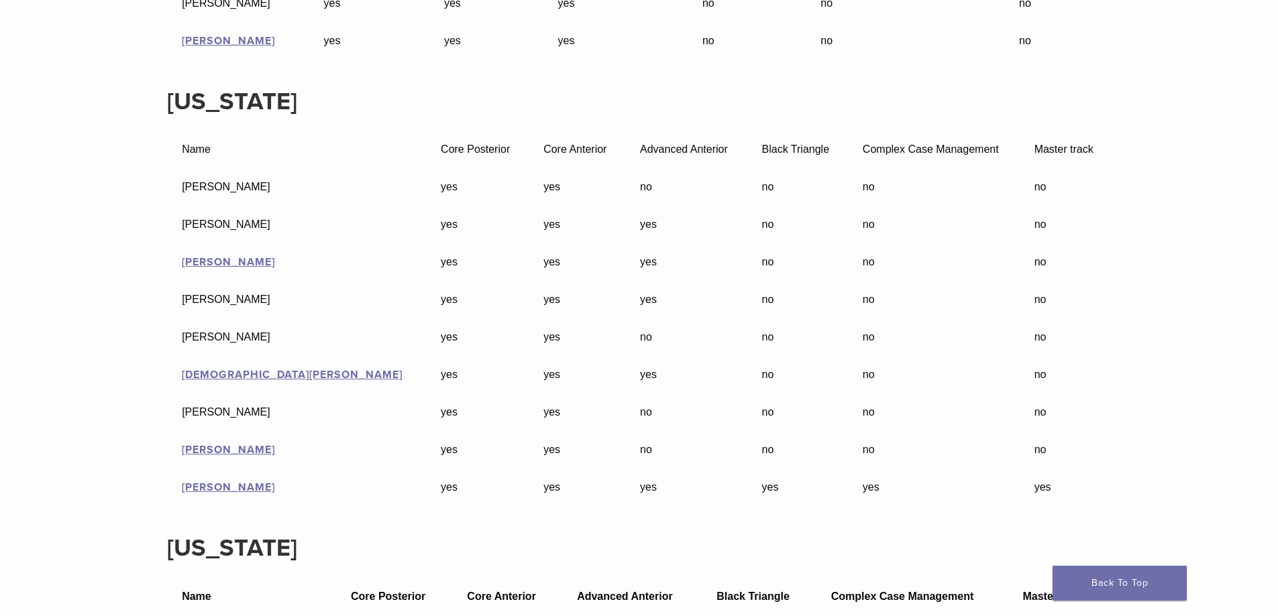
scroll to position [14550, 0]
